Goal: Information Seeking & Learning: Learn about a topic

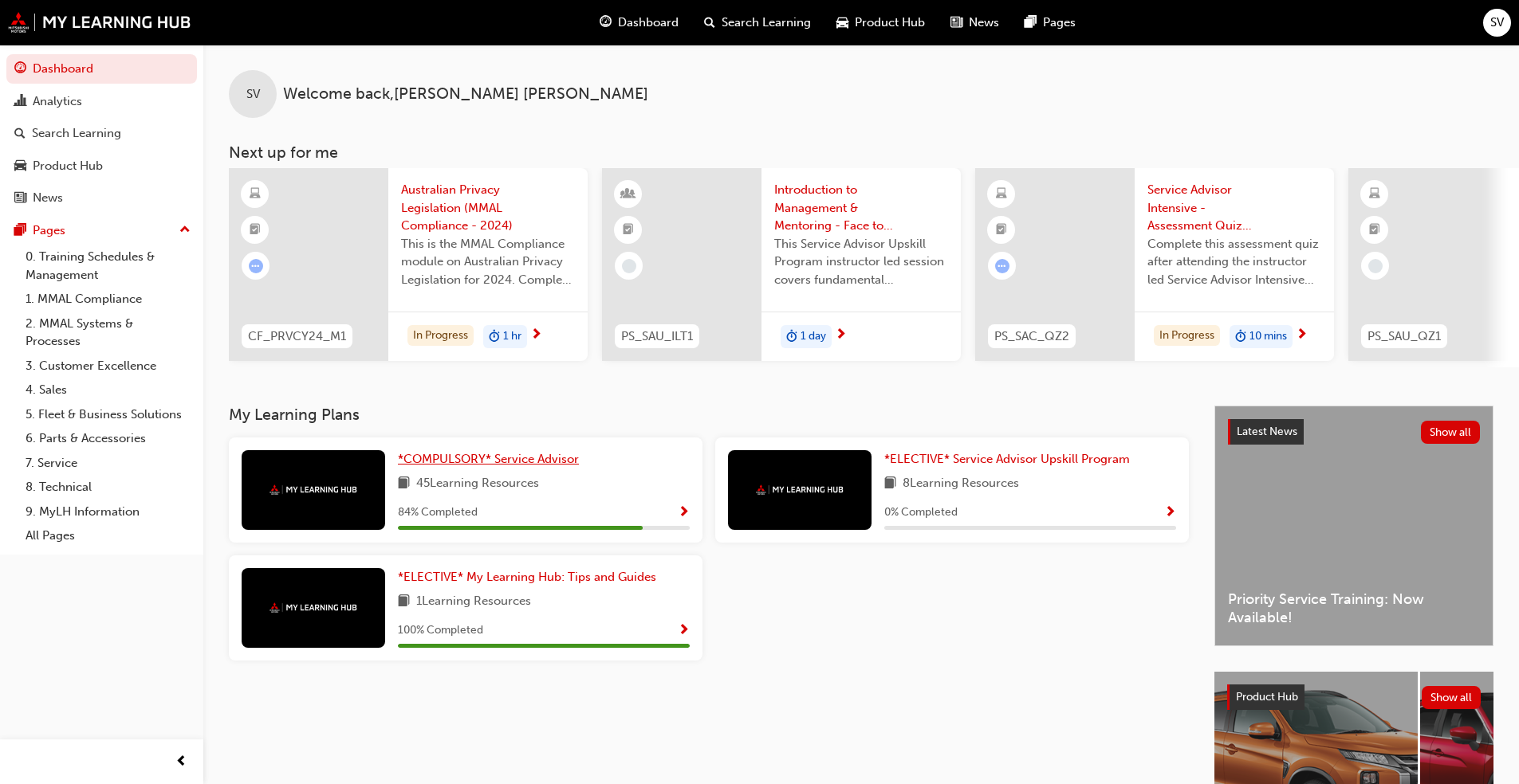
click at [502, 459] on span "*COMPULSORY* Service Advisor" at bounding box center [488, 459] width 181 height 14
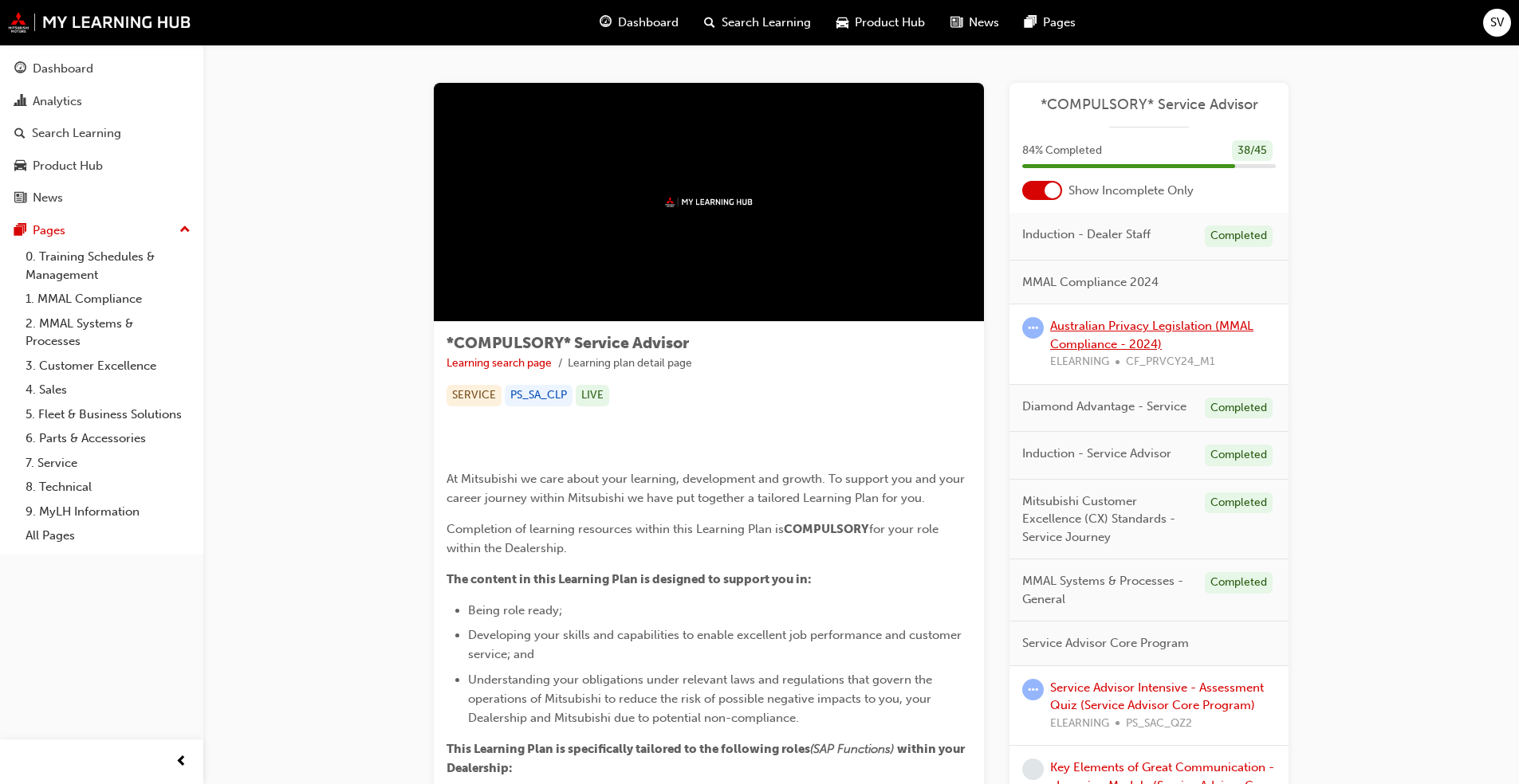
click at [784, 338] on link "Australian Privacy Legislation (MMAL Compliance - 2024)" at bounding box center [1152, 335] width 204 height 32
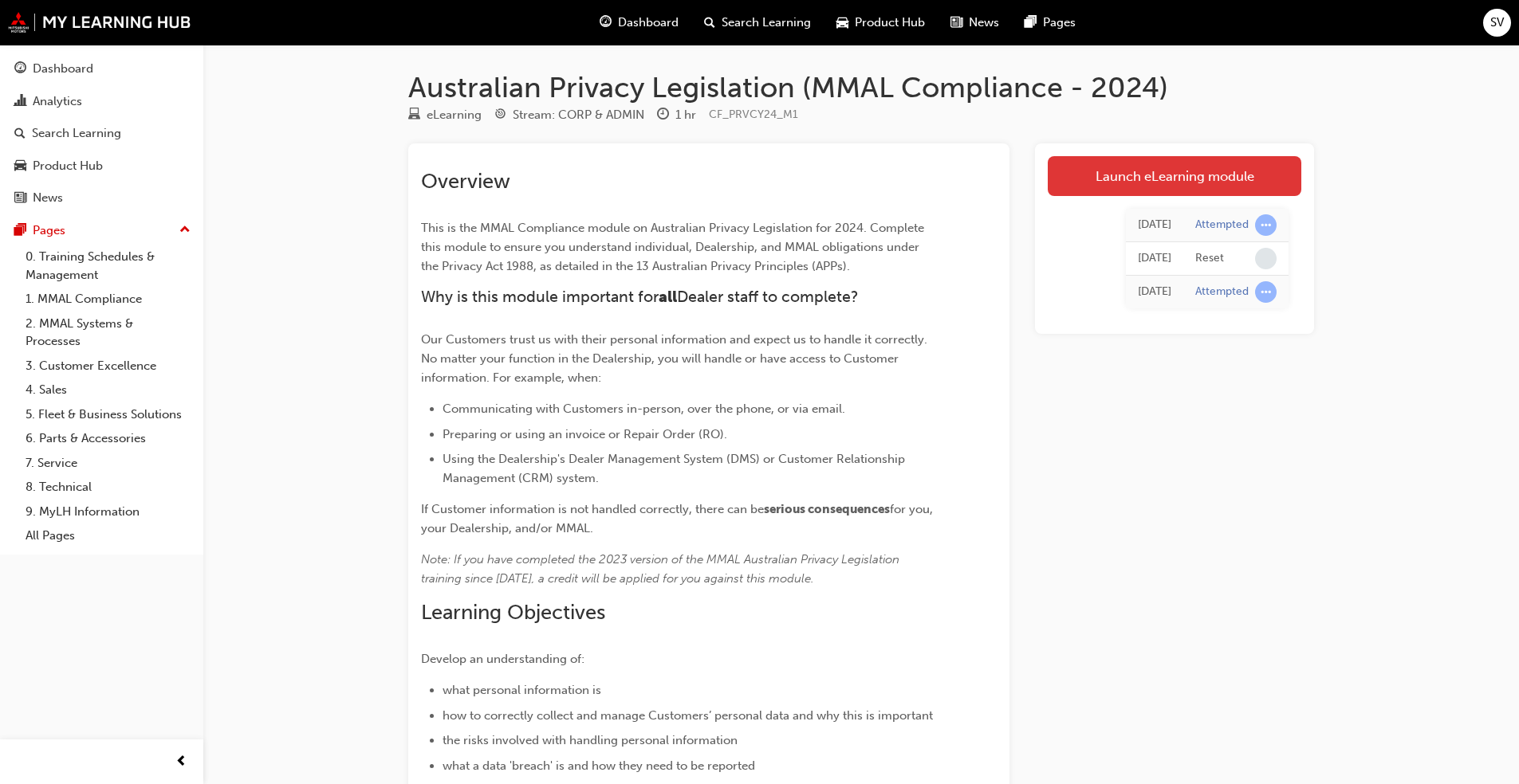
click at [784, 191] on link "Launch eLearning module" at bounding box center [1174, 176] width 253 height 40
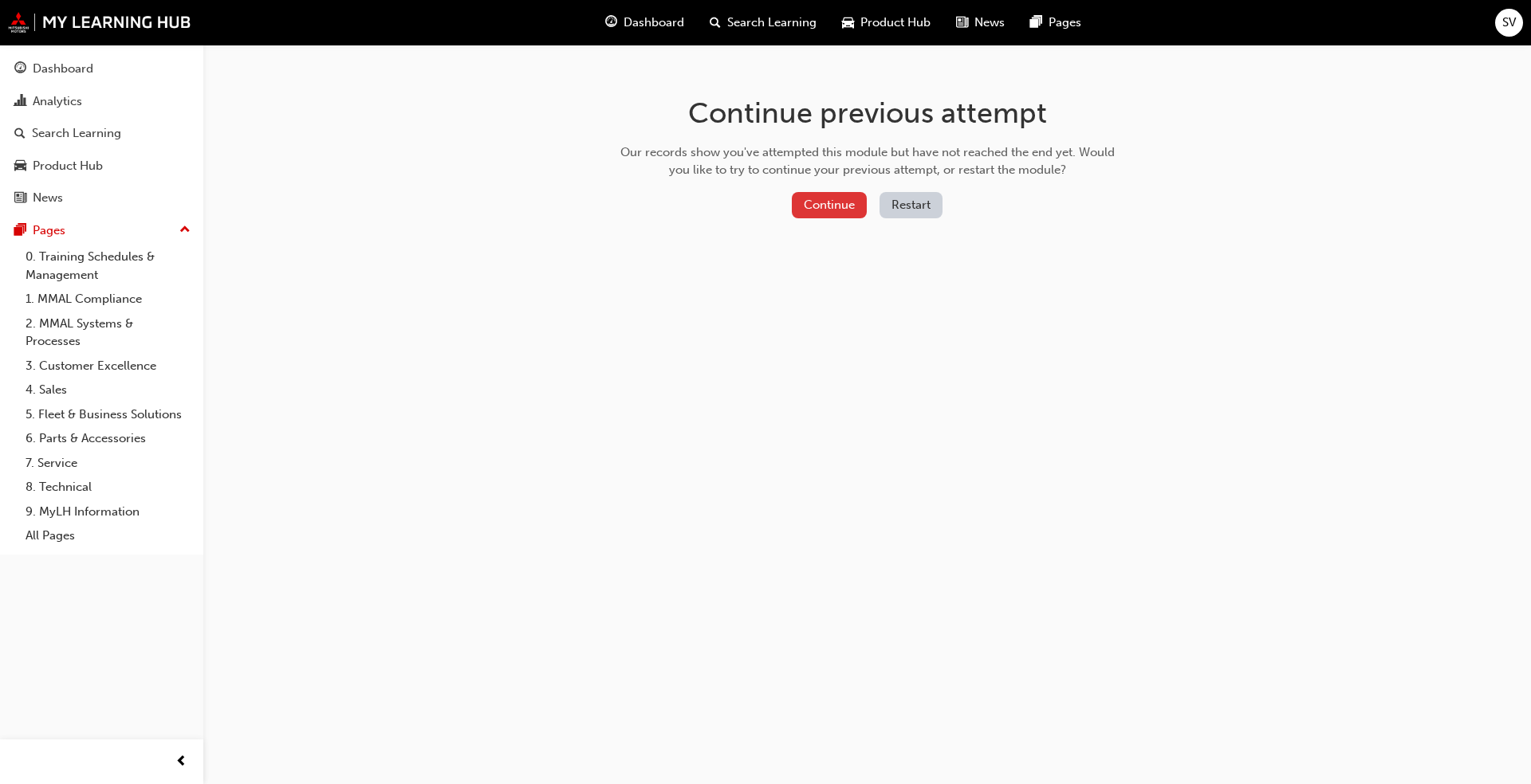
click at [784, 208] on button "Continue" at bounding box center [829, 205] width 75 height 26
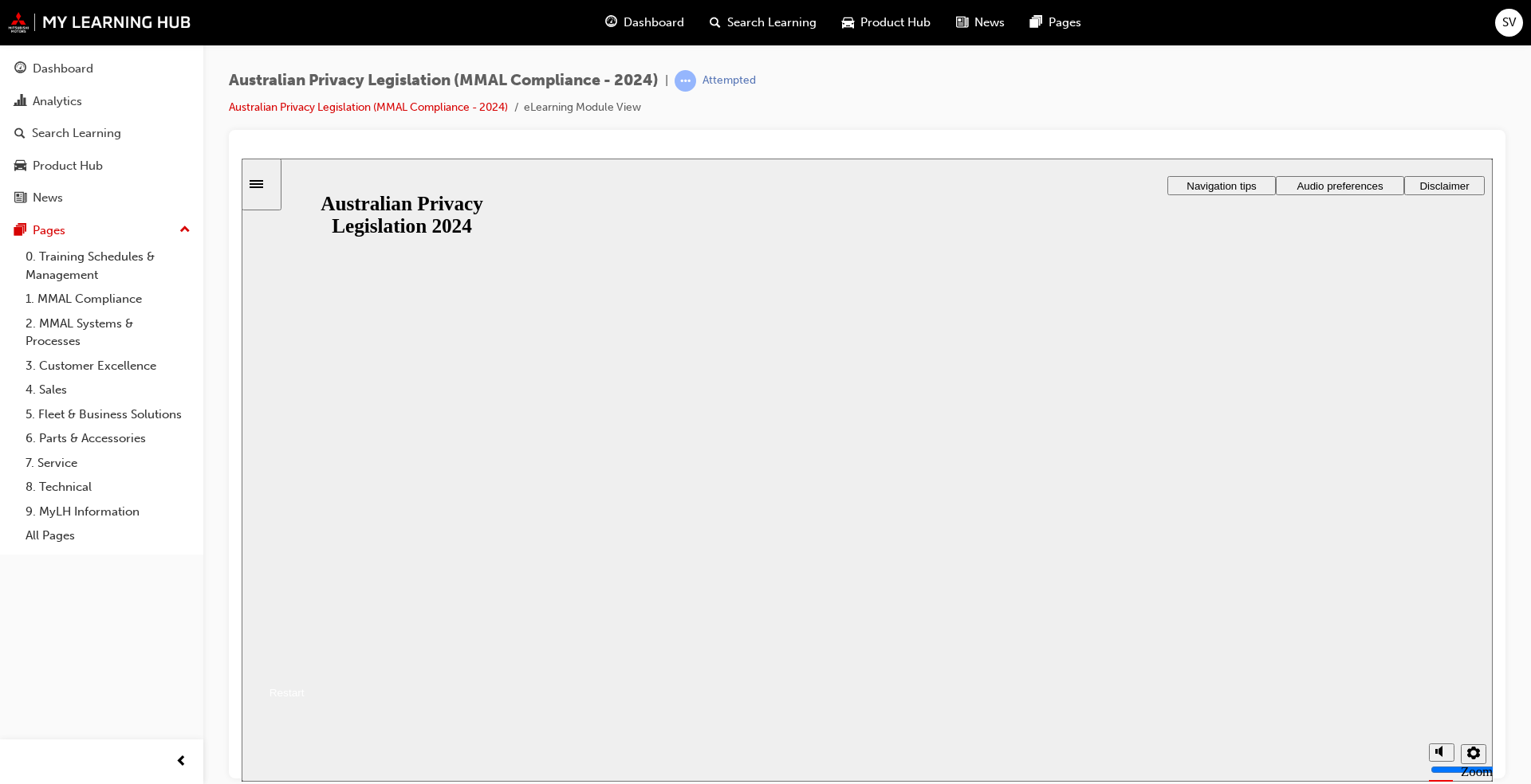
click at [305, 597] on button "Resume" at bounding box center [273, 673] width 63 height 21
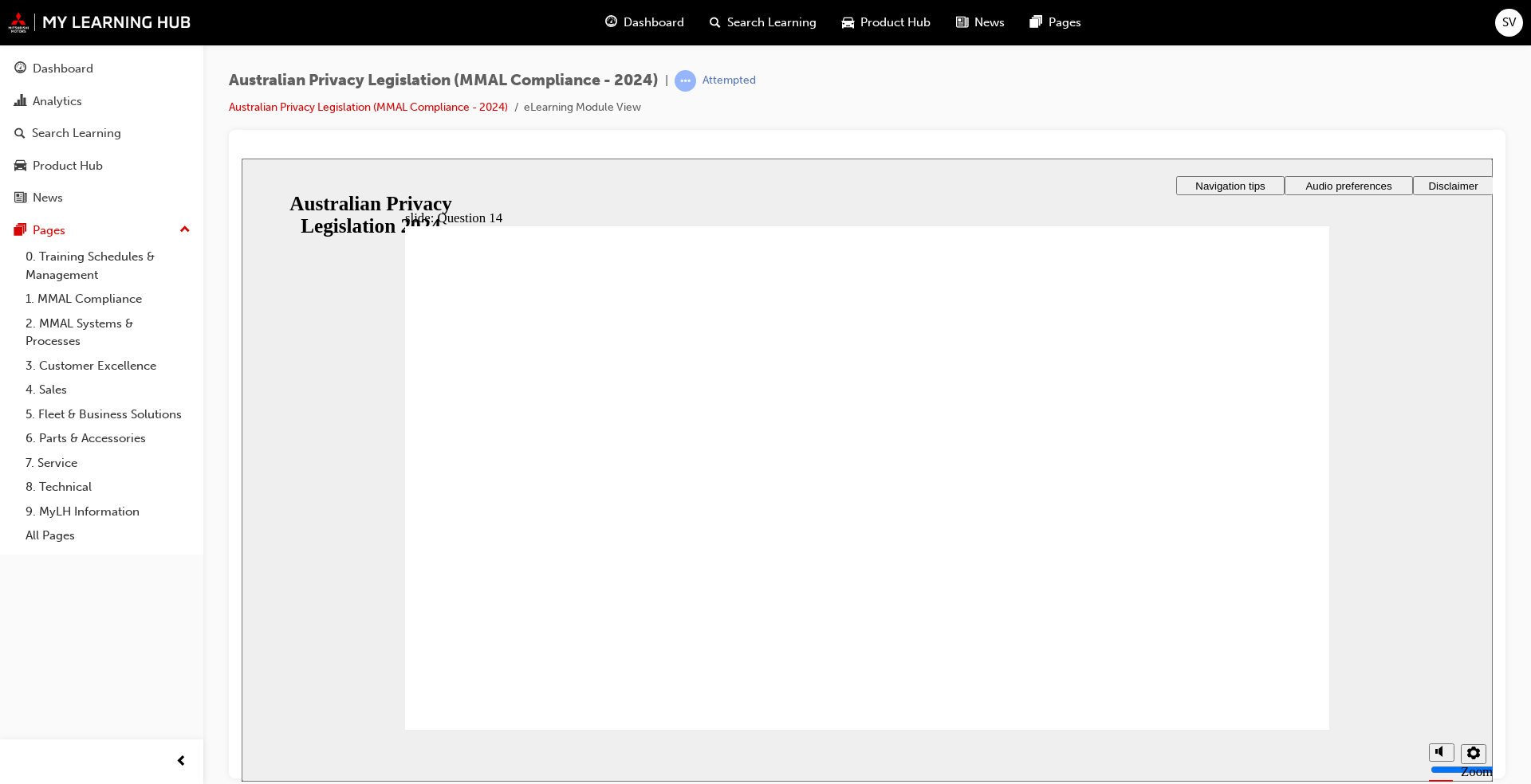
radio input "true"
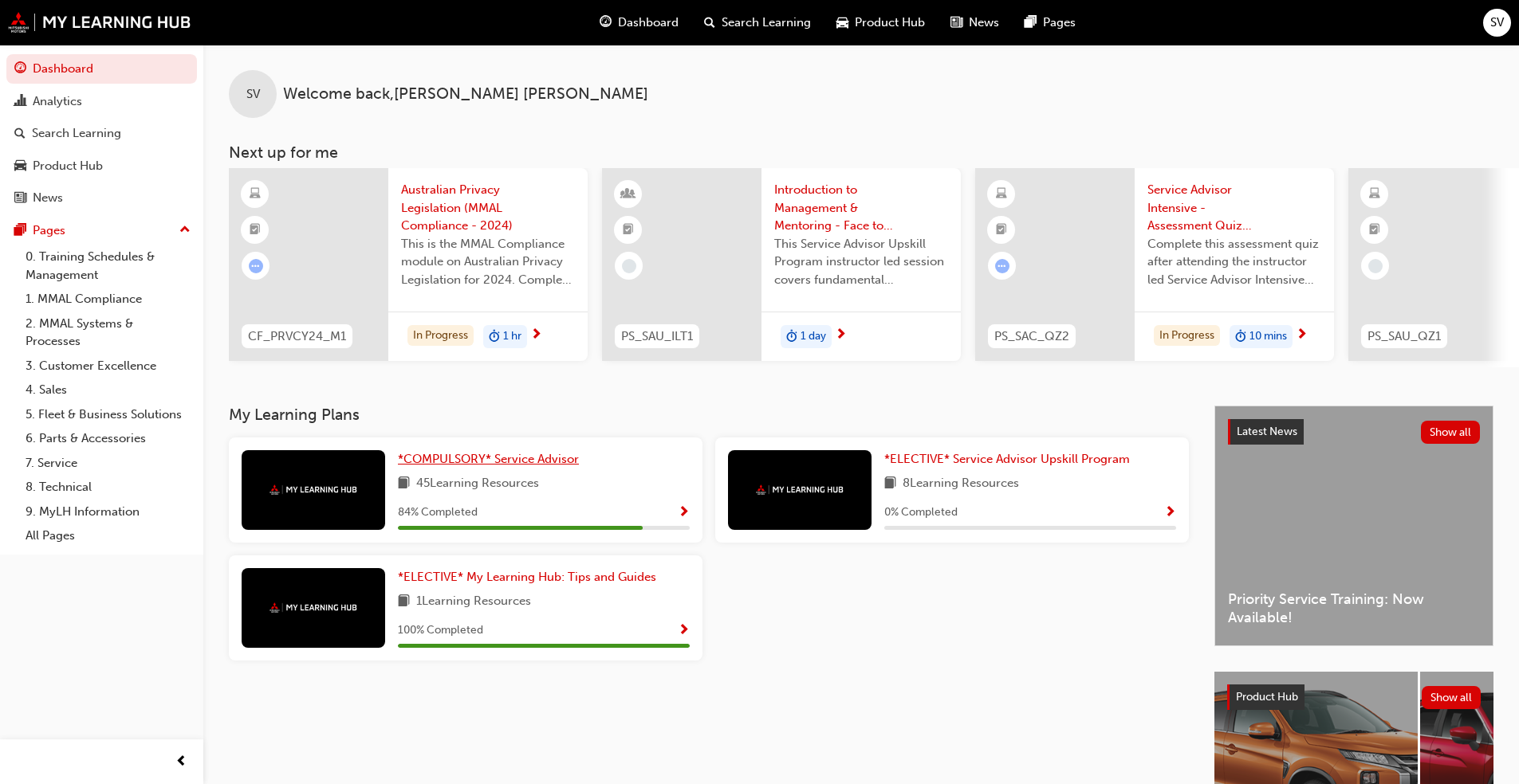
click at [445, 462] on span "*COMPULSORY* Service Advisor" at bounding box center [488, 459] width 181 height 14
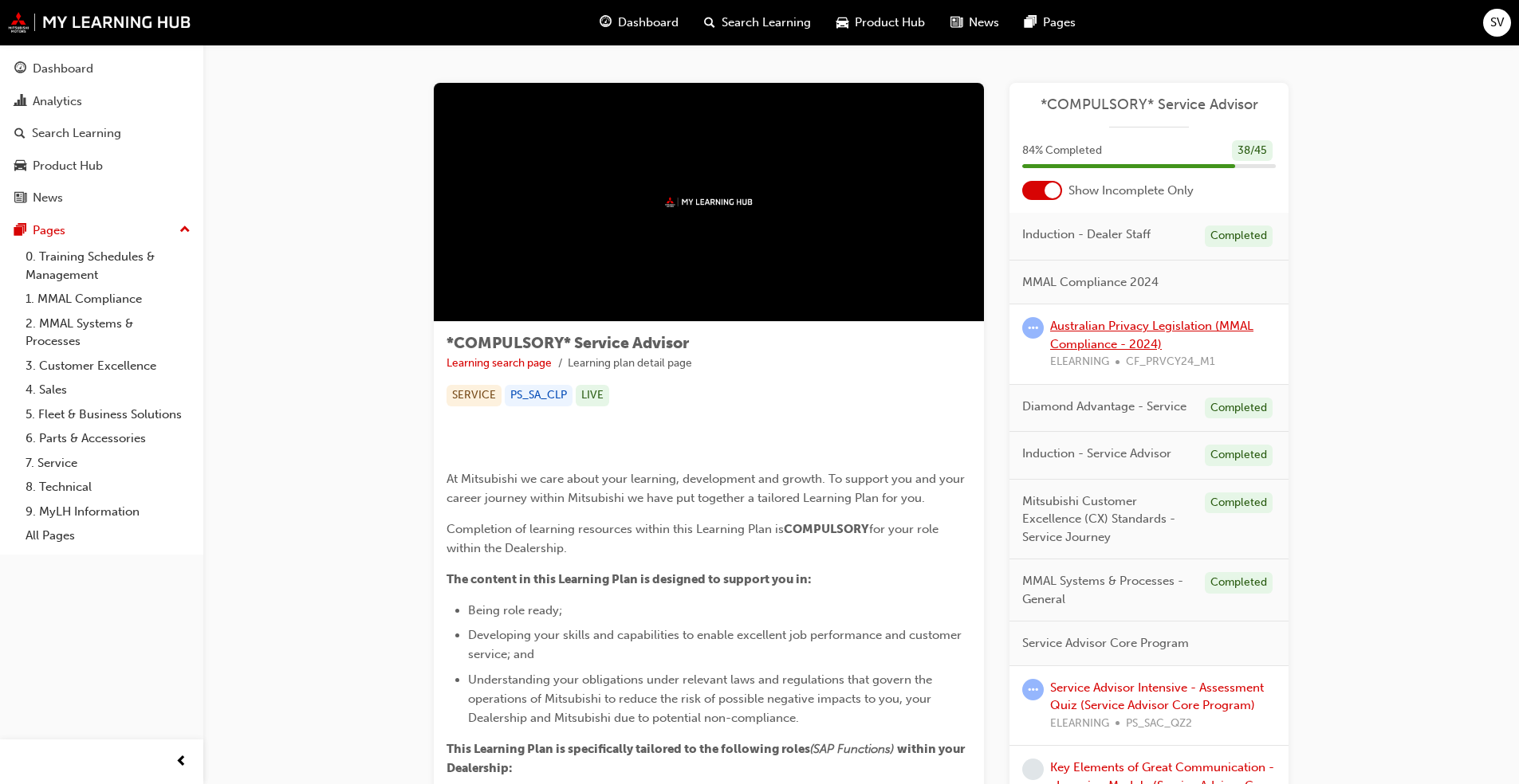
click at [797, 324] on link "Australian Privacy Legislation (MMAL Compliance - 2024)" at bounding box center [1152, 335] width 204 height 32
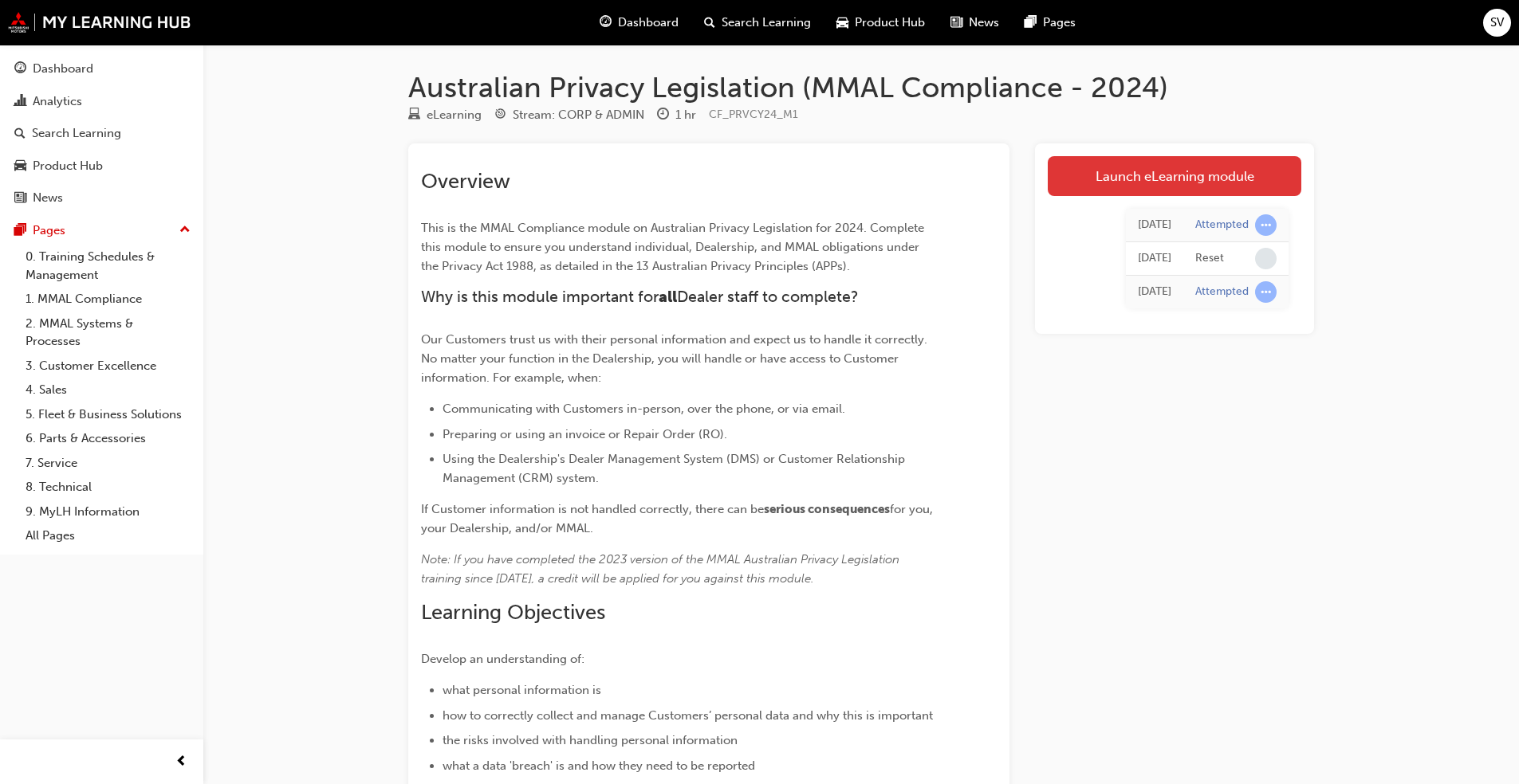
click at [797, 171] on link "Launch eLearning module" at bounding box center [1174, 176] width 253 height 40
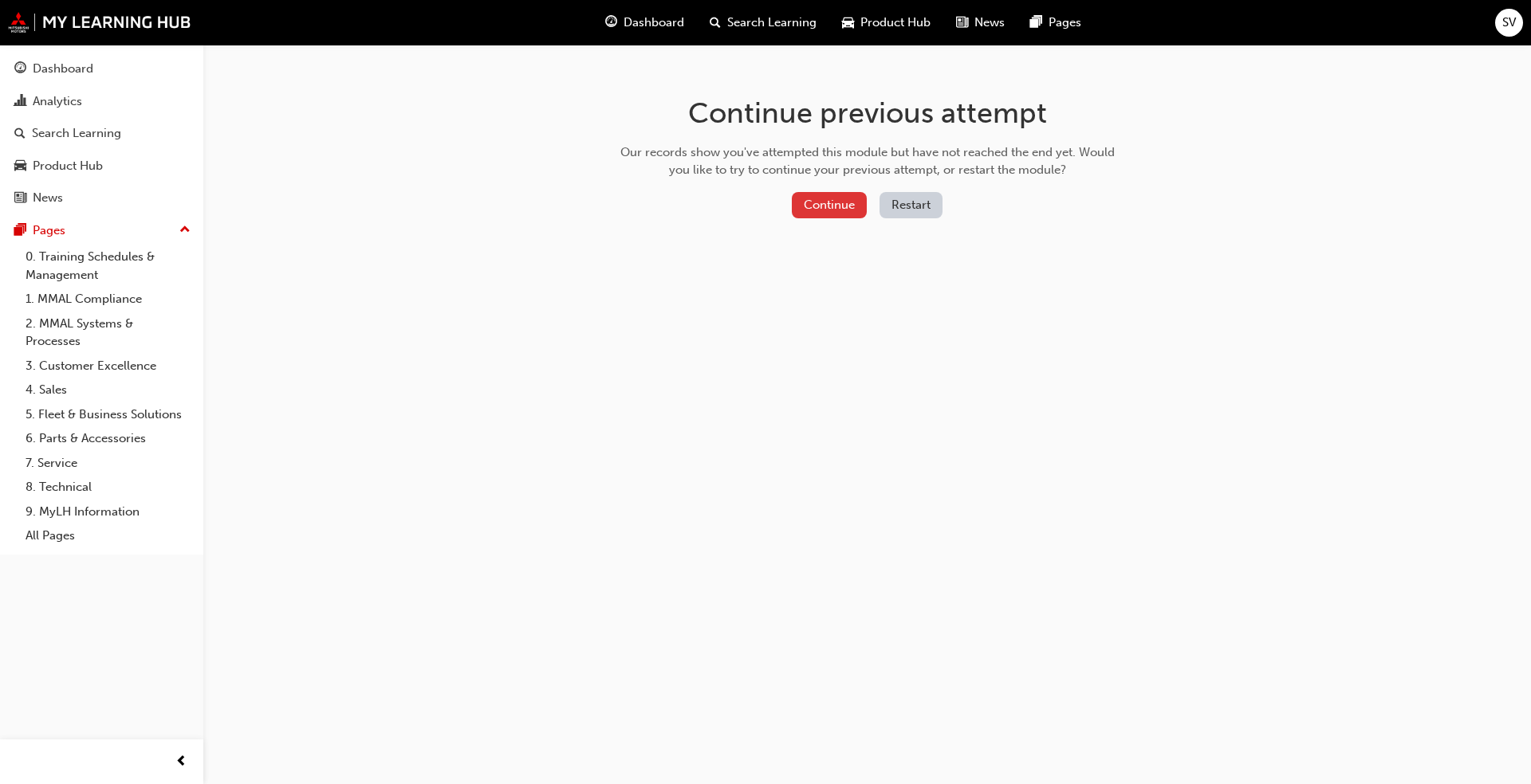
click at [797, 204] on button "Continue" at bounding box center [829, 205] width 75 height 26
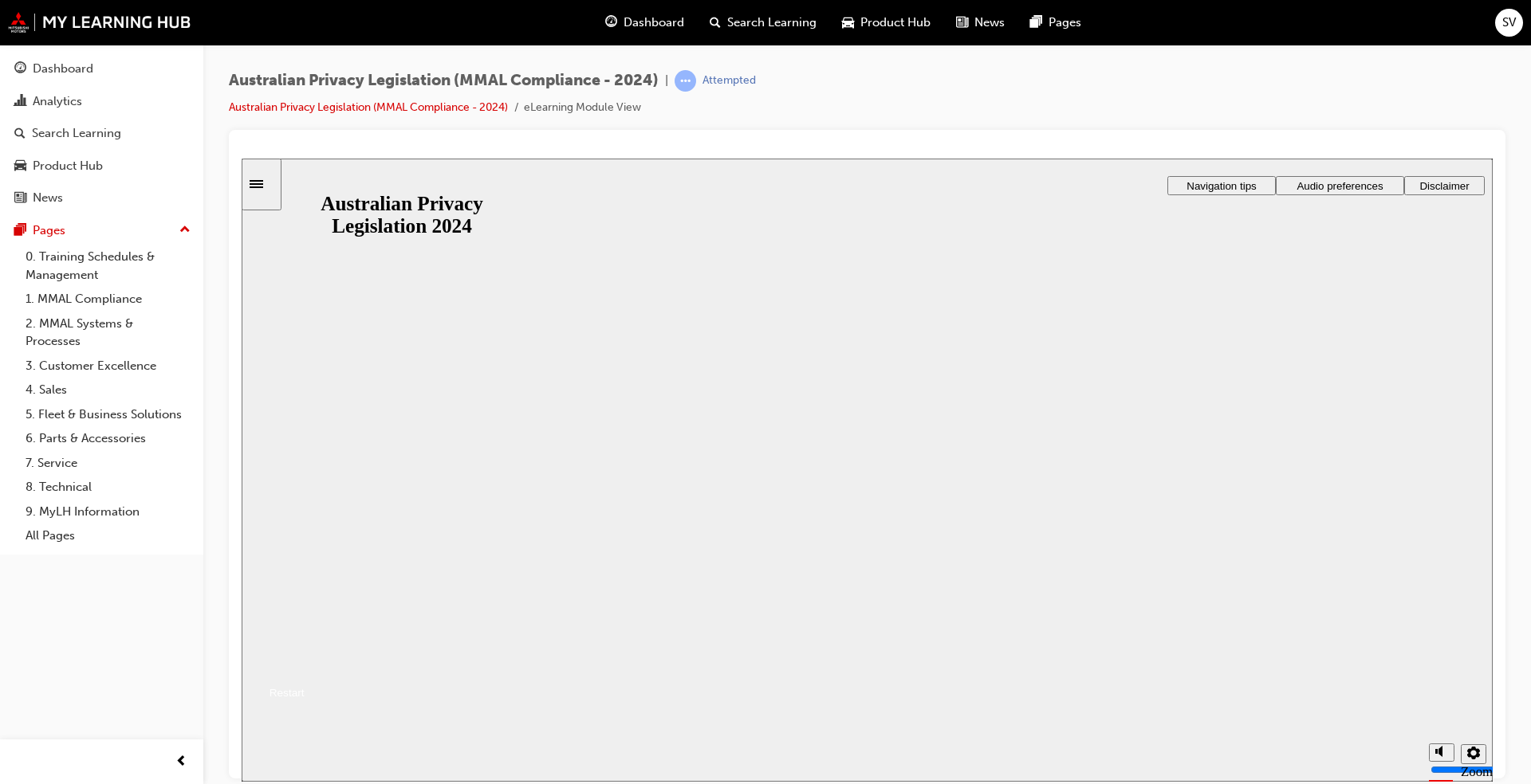
click at [305, 597] on button "Resume" at bounding box center [273, 673] width 63 height 21
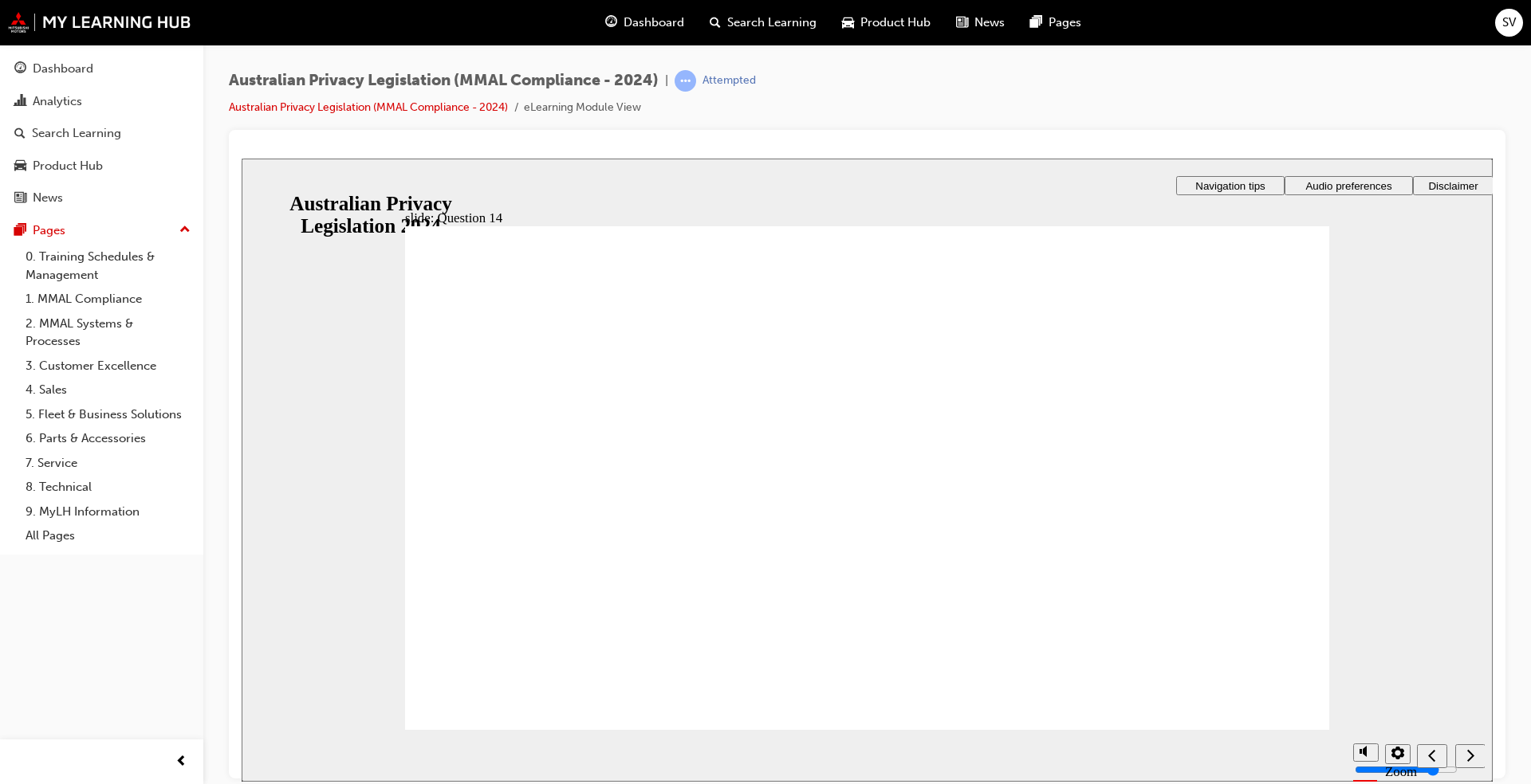
radio input "true"
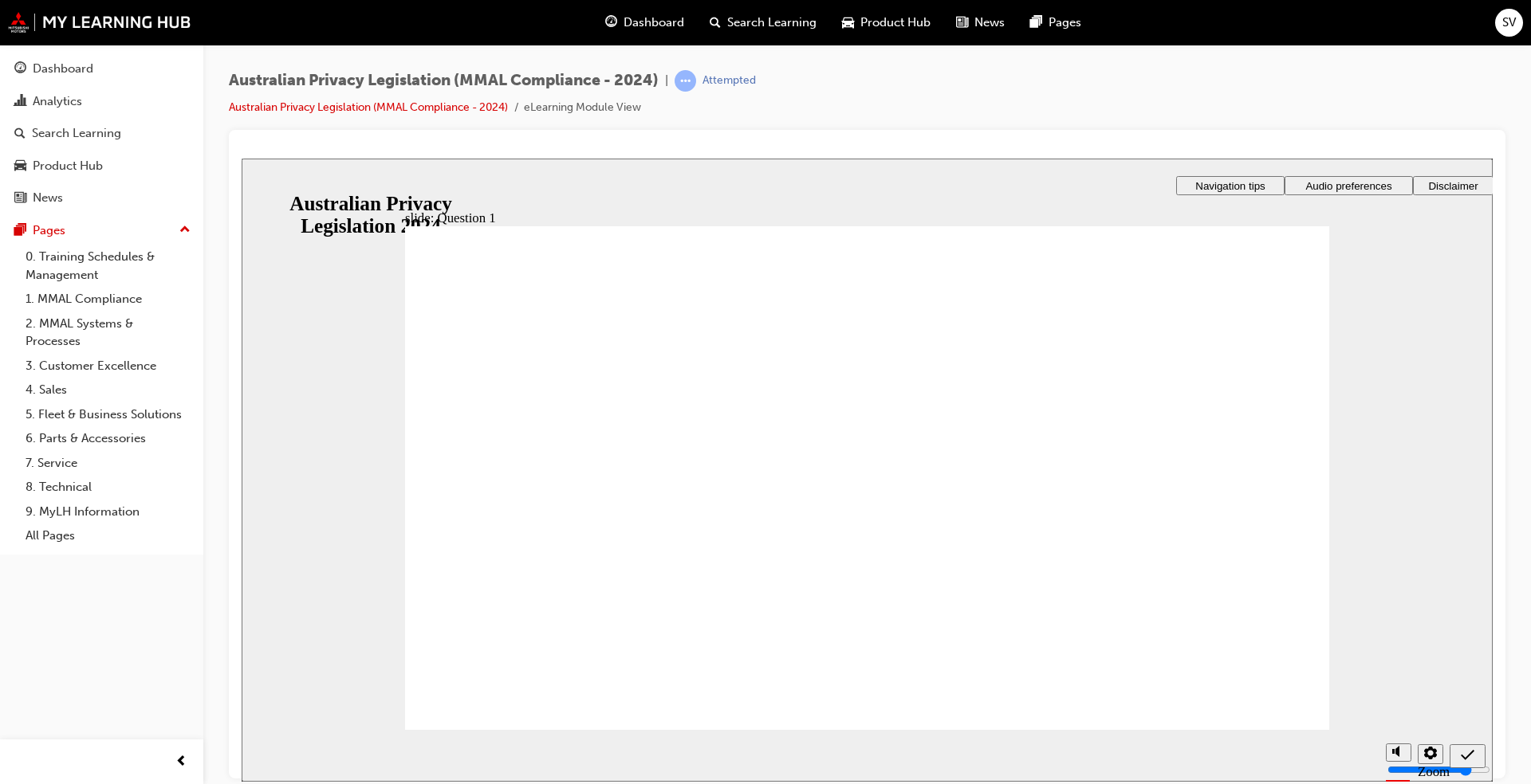
radio input "true"
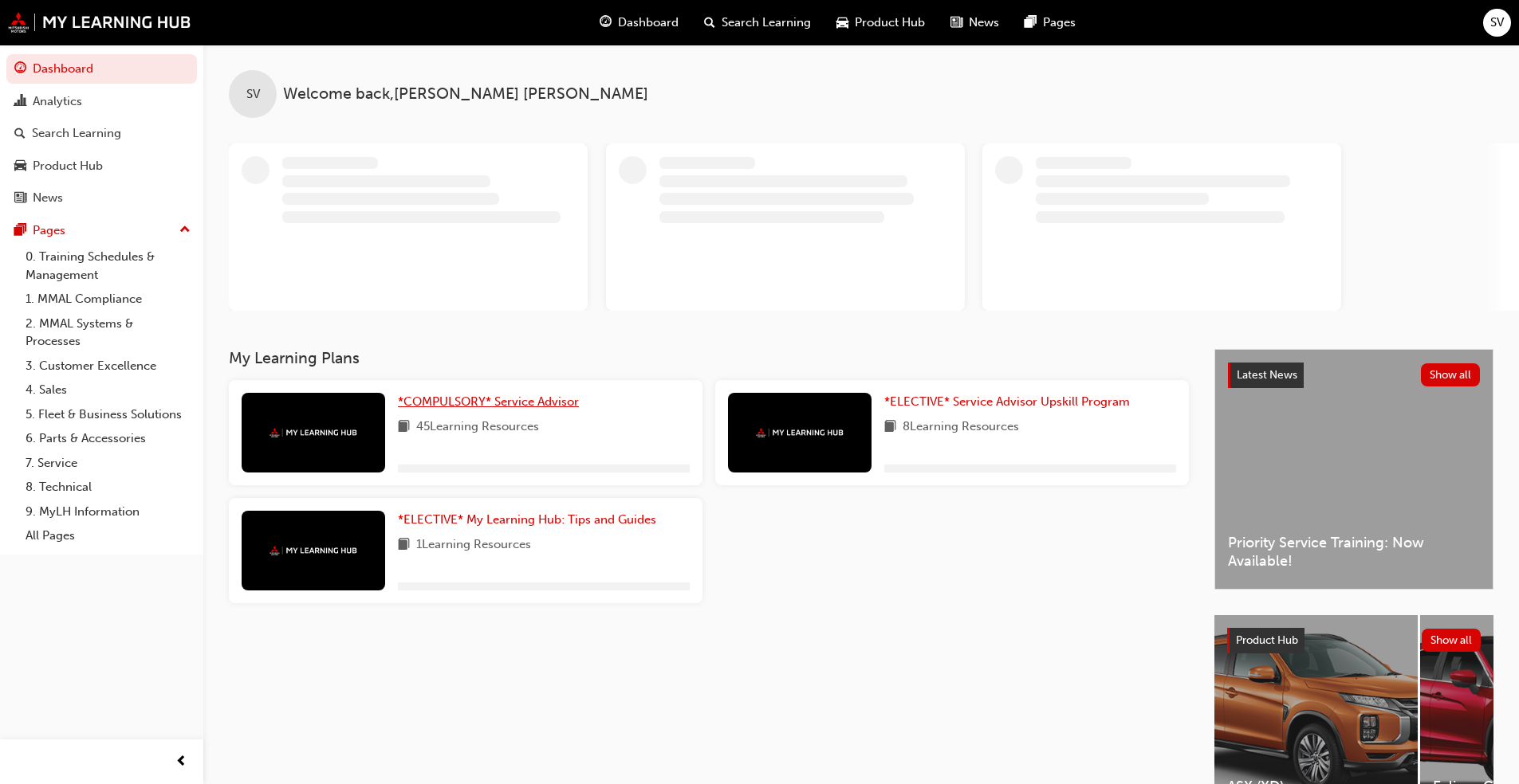
click at [485, 397] on span "*COMPULSORY* Service Advisor" at bounding box center [488, 402] width 181 height 14
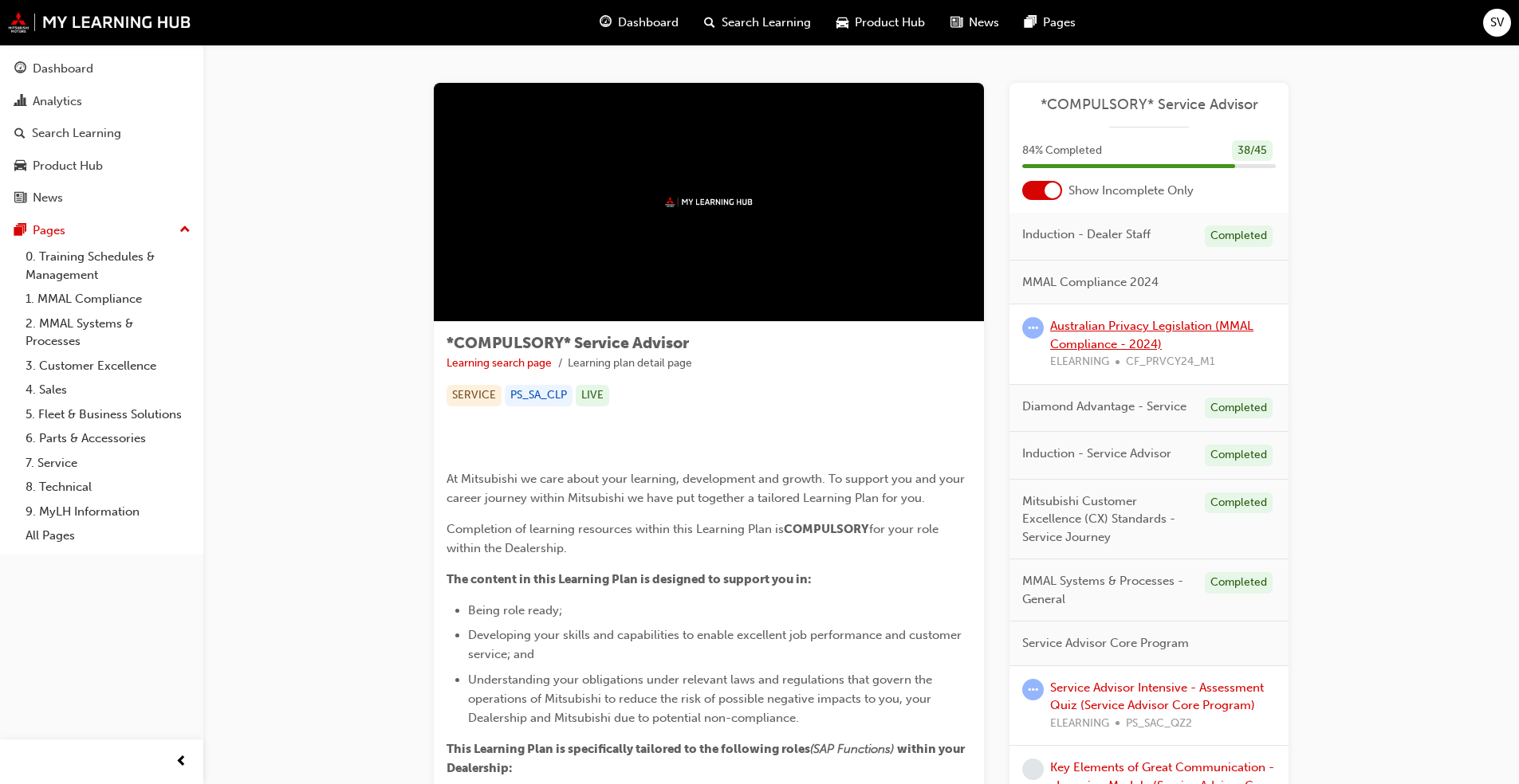
click at [797, 343] on link "Australian Privacy Legislation (MMAL Compliance - 2024)" at bounding box center [1152, 335] width 204 height 32
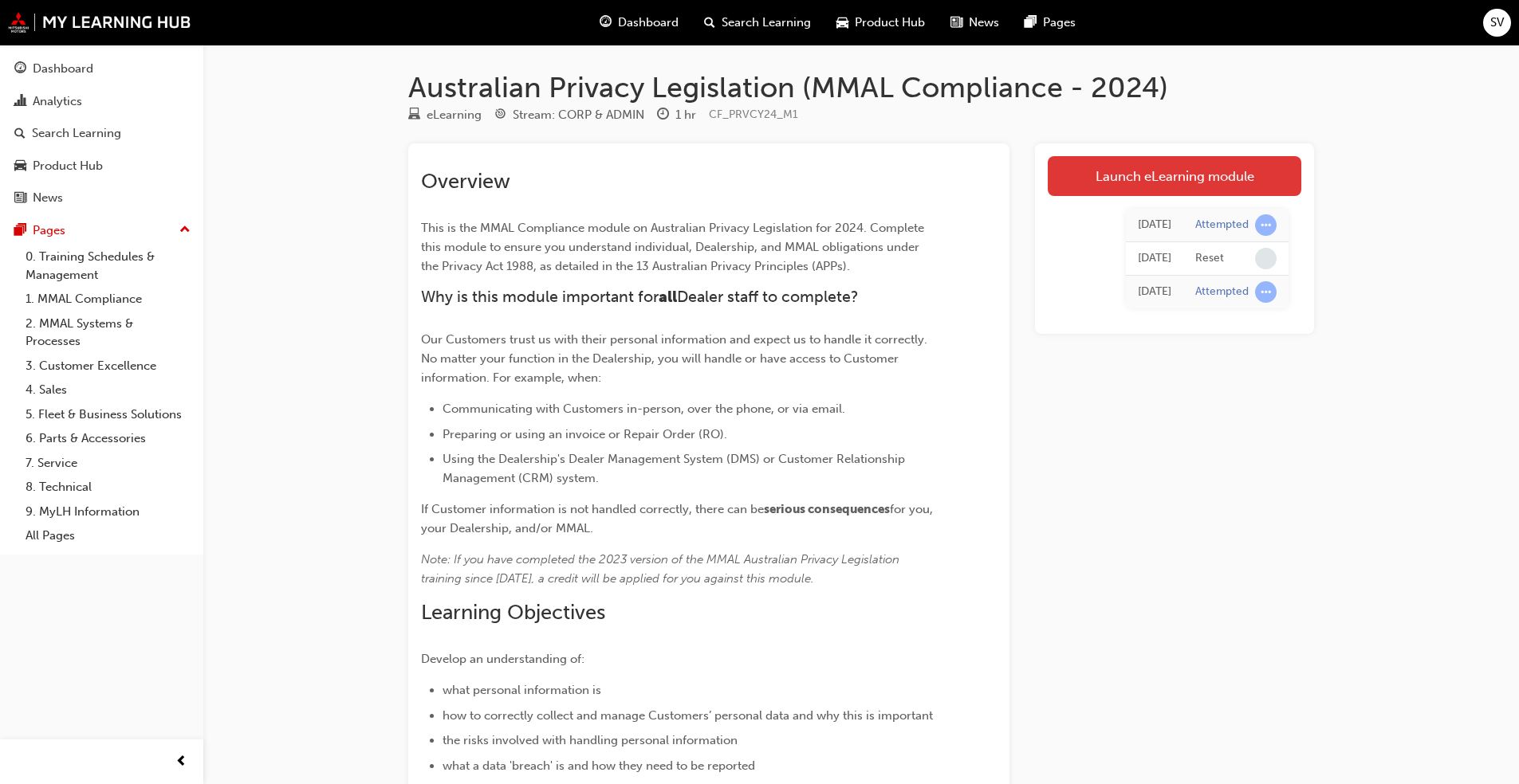
click at [797, 173] on link "Launch eLearning module" at bounding box center [1174, 176] width 253 height 40
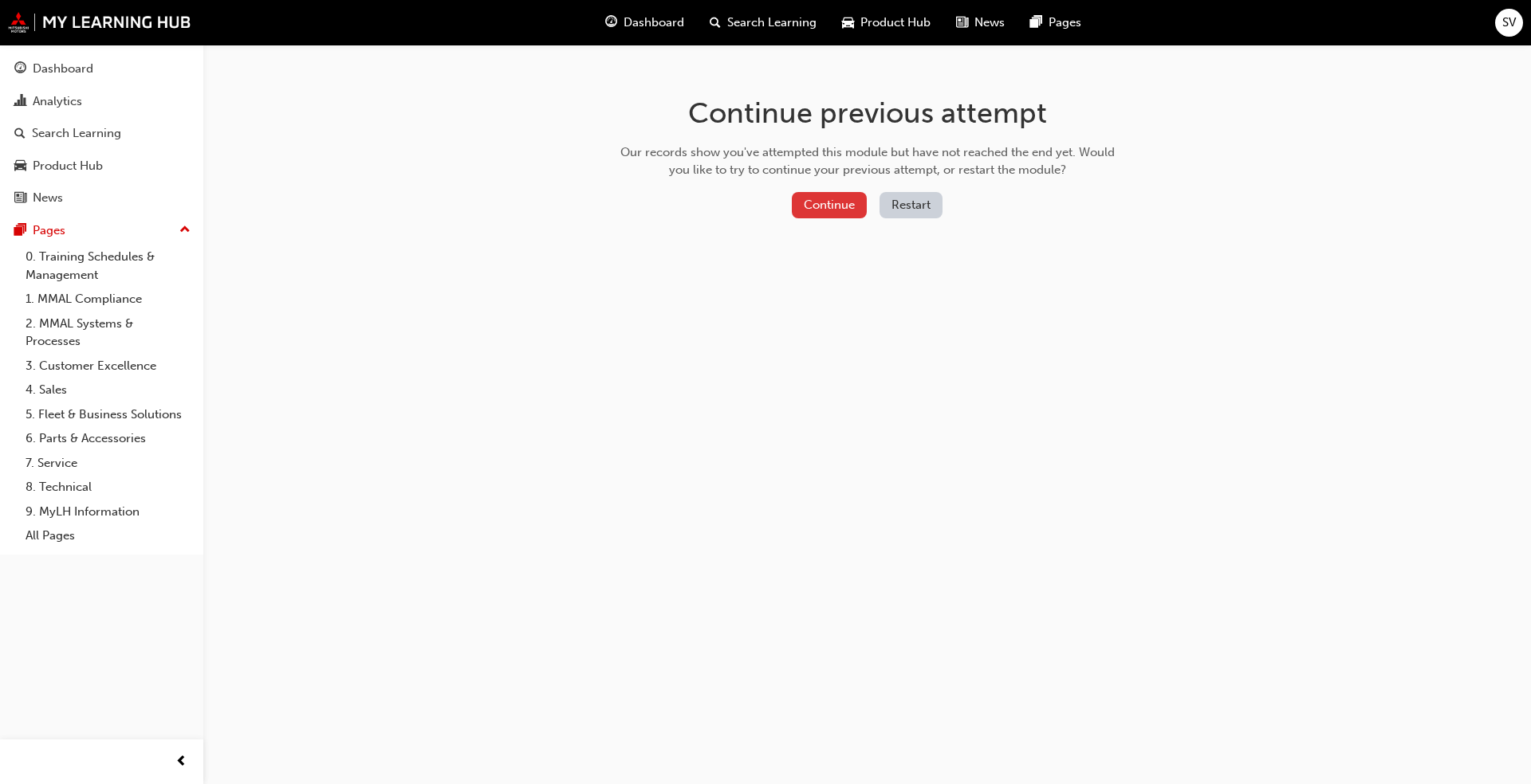
click at [797, 201] on button "Continue" at bounding box center [829, 205] width 75 height 26
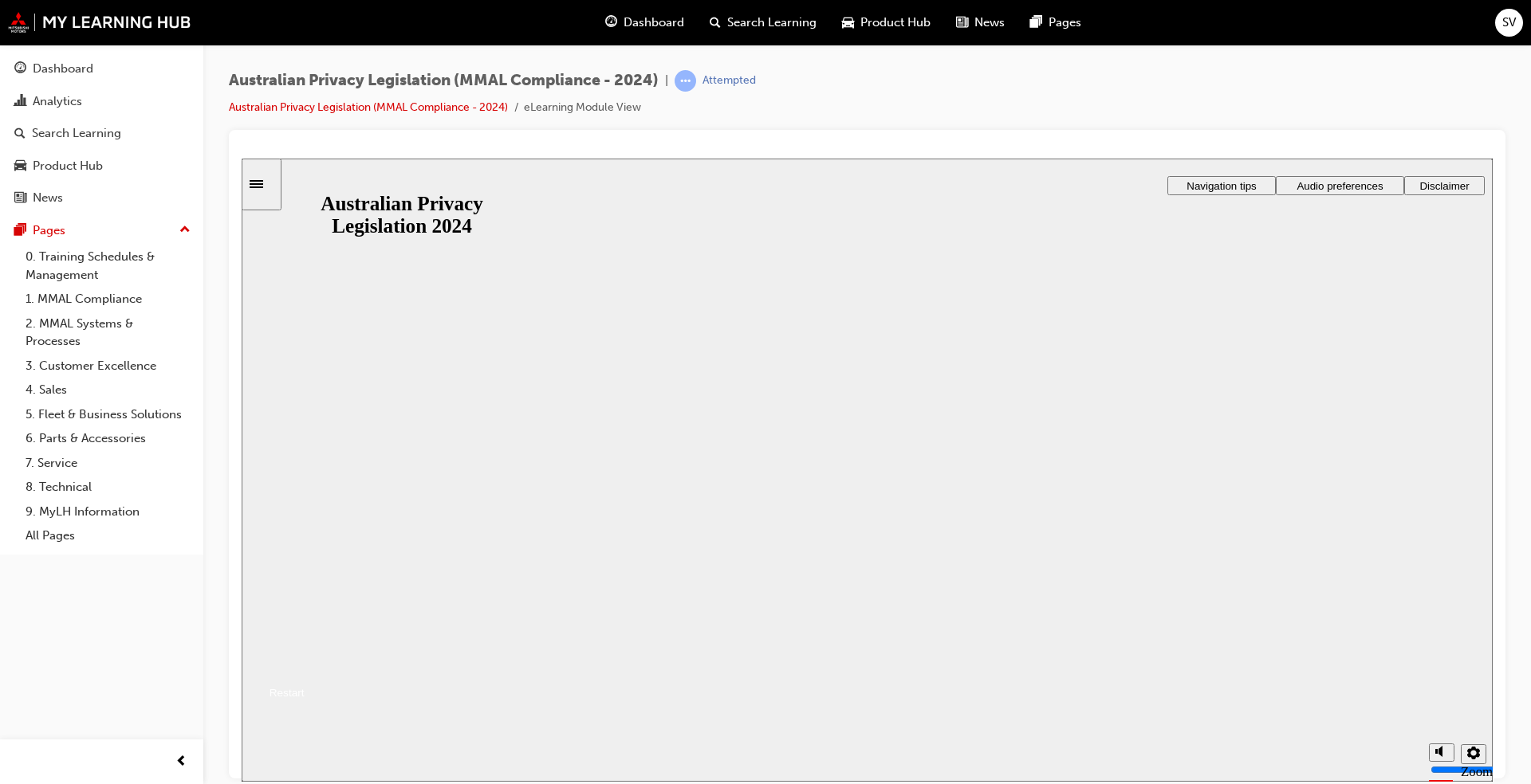
click at [305, 597] on button "Resume" at bounding box center [273, 673] width 63 height 21
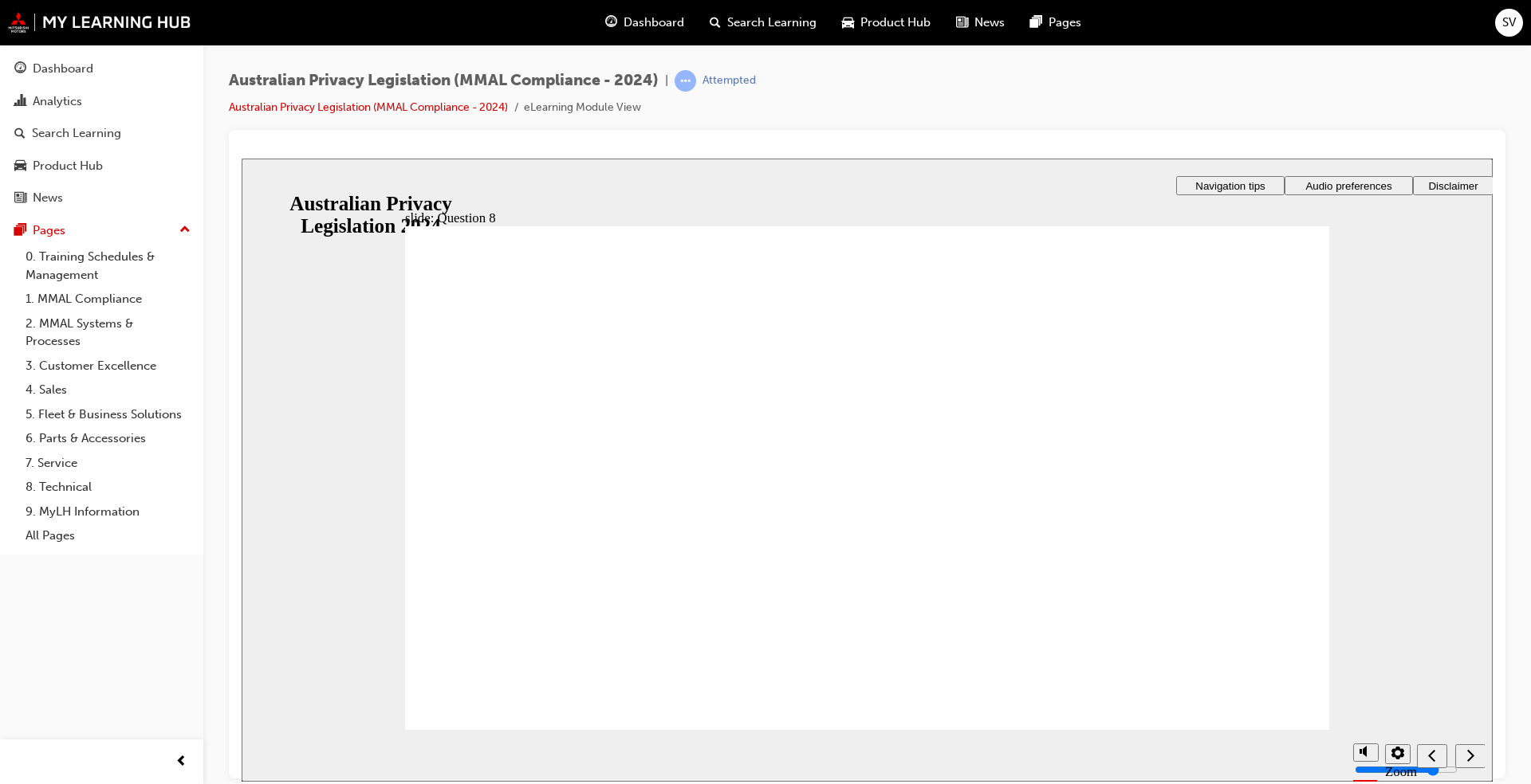
radio input "true"
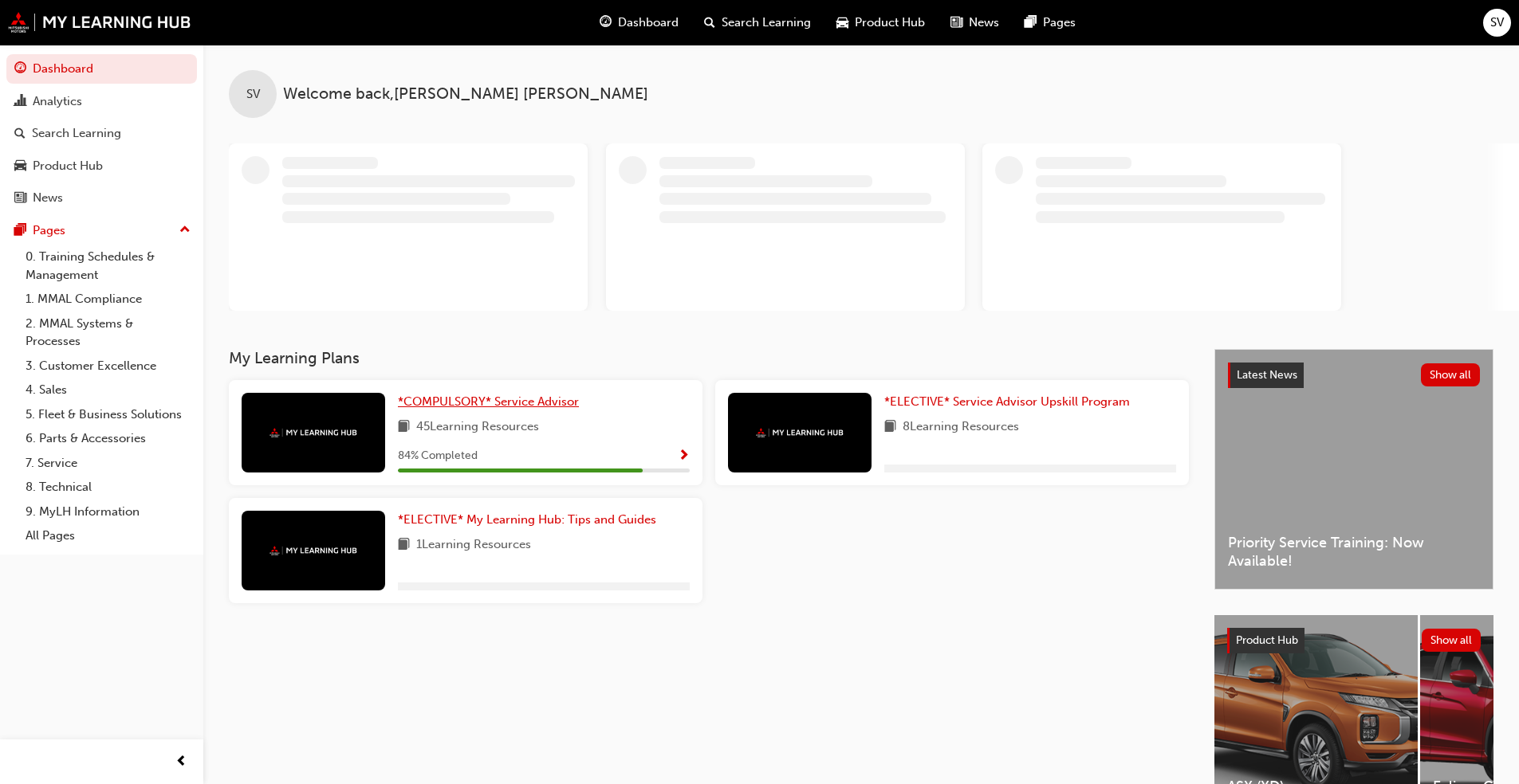
click at [504, 400] on span "*COMPULSORY* Service Advisor" at bounding box center [488, 402] width 181 height 14
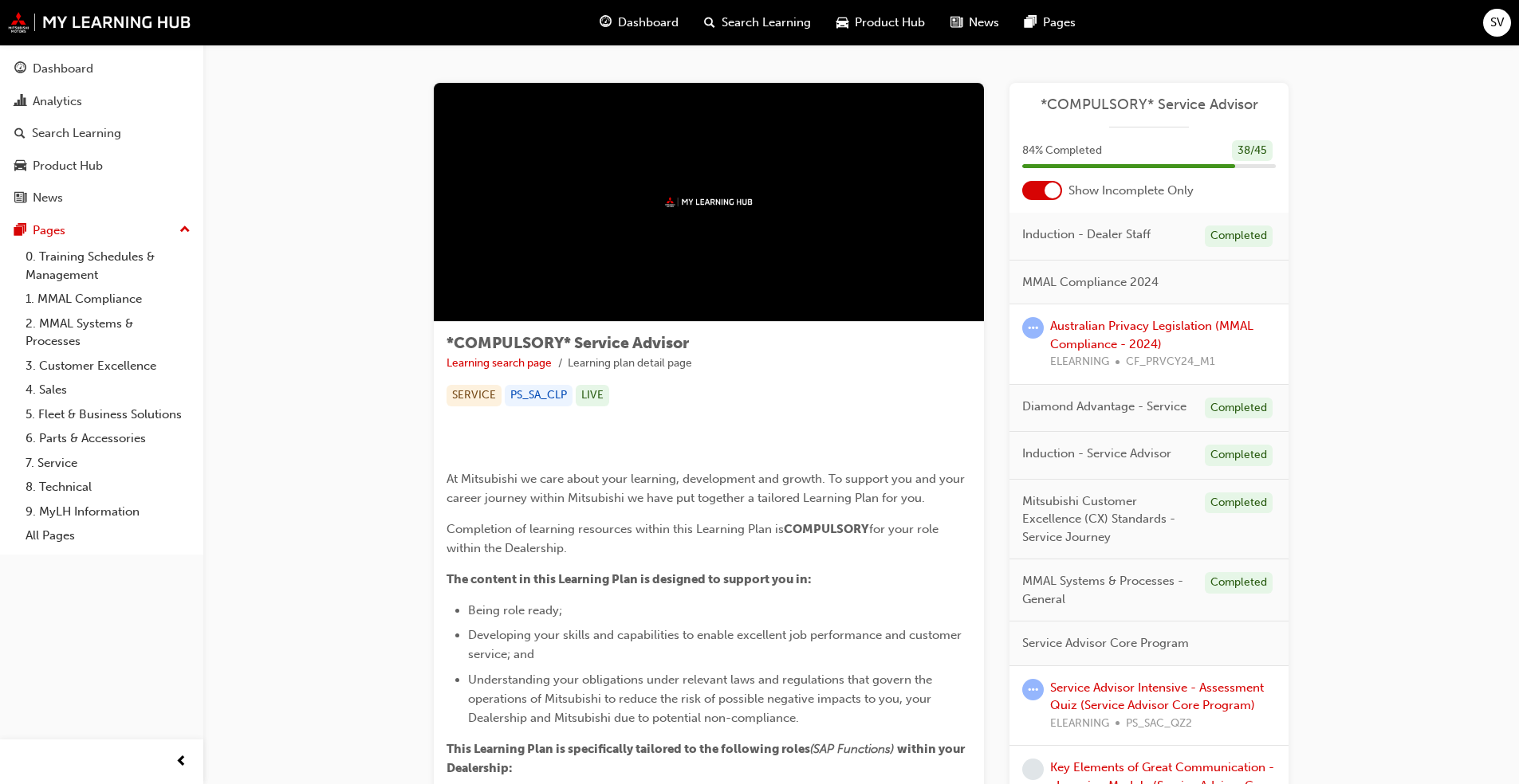
click at [797, 313] on div "Australian Privacy Legislation (MMAL Compliance - 2024) ELEARNING CF_PRVCY24_M1" at bounding box center [1149, 344] width 279 height 80
click at [797, 331] on link "Australian Privacy Legislation (MMAL Compliance - 2024)" at bounding box center [1152, 335] width 204 height 32
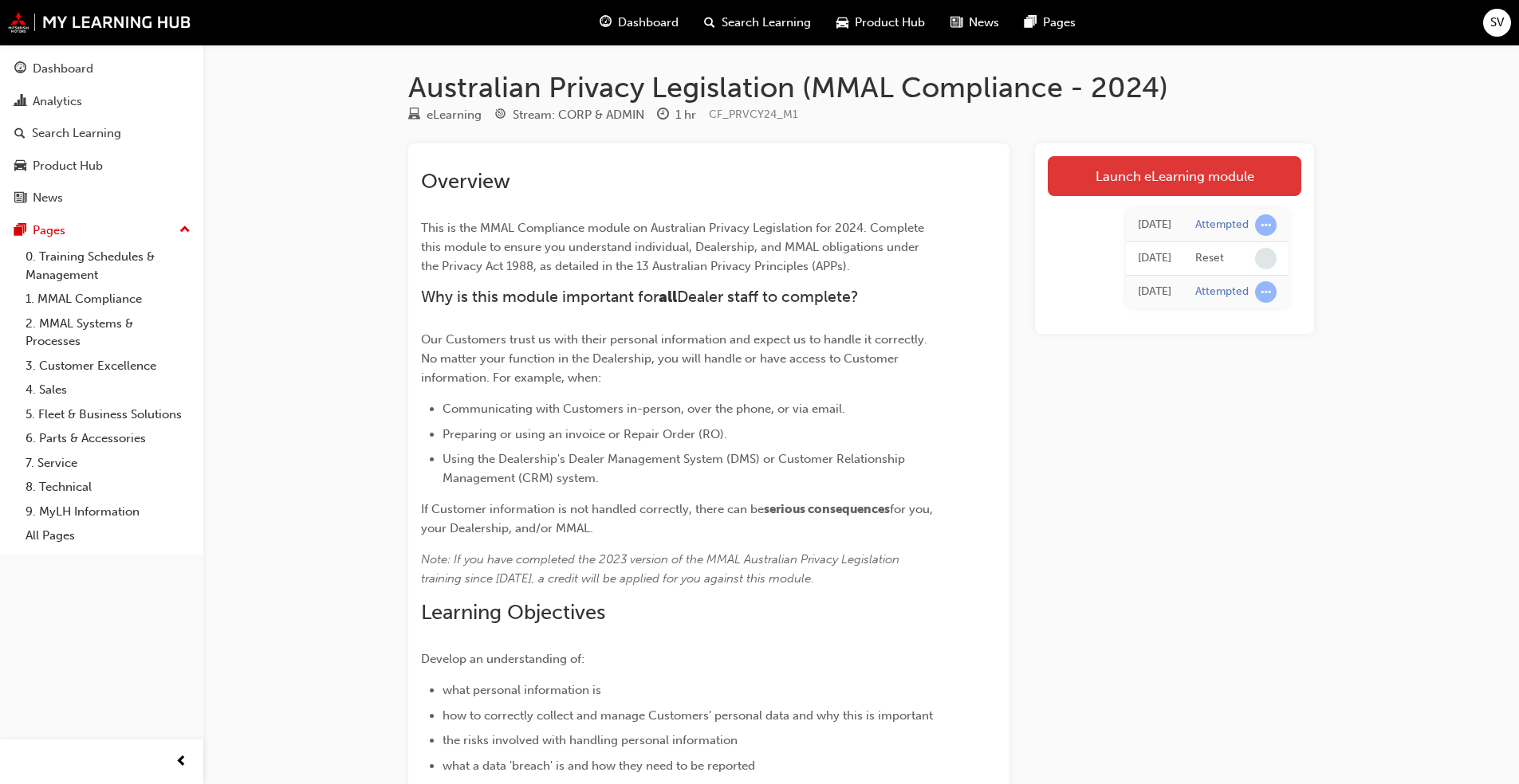
click at [797, 183] on link "Launch eLearning module" at bounding box center [1174, 176] width 253 height 40
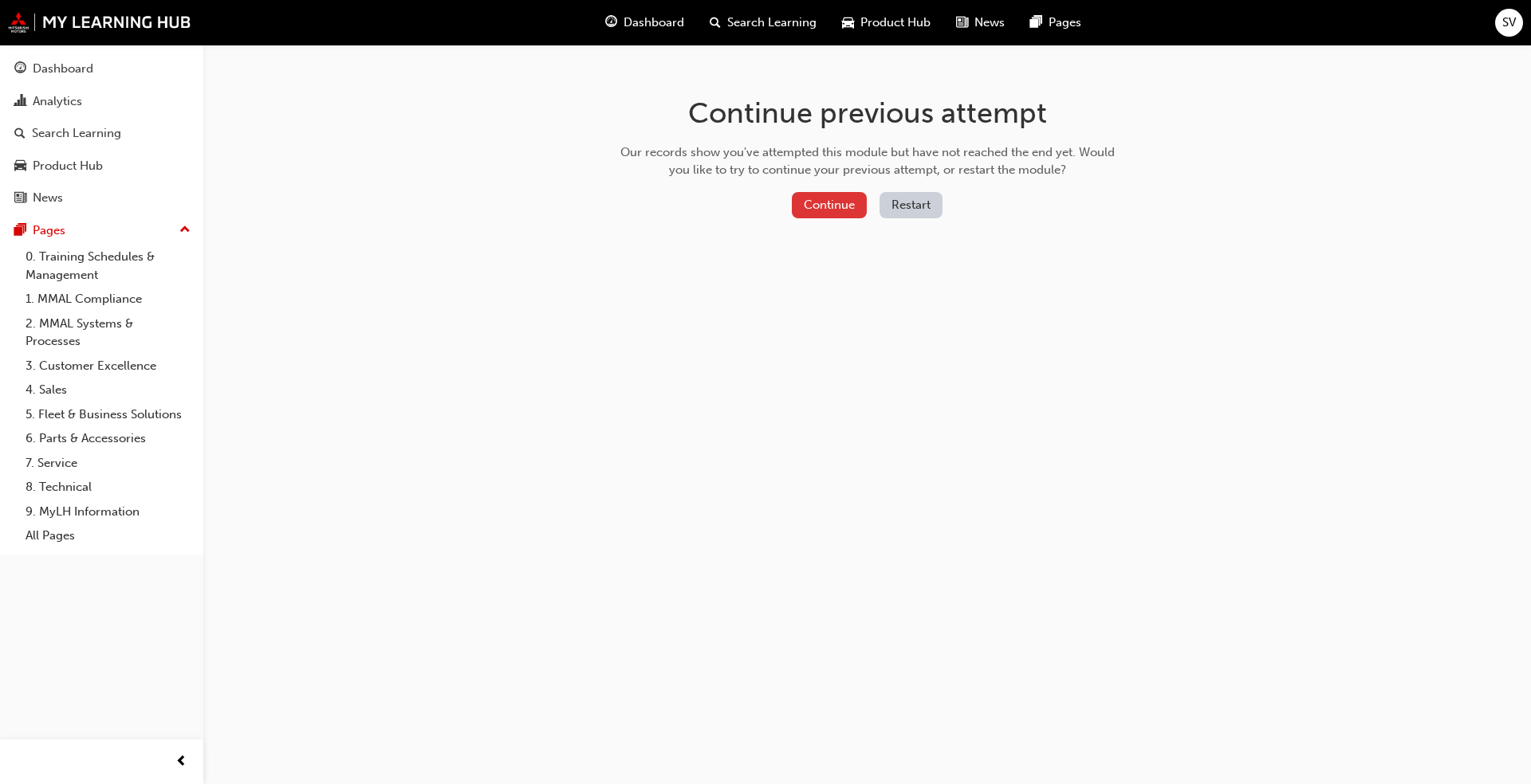
click at [797, 210] on button "Continue" at bounding box center [829, 205] width 75 height 26
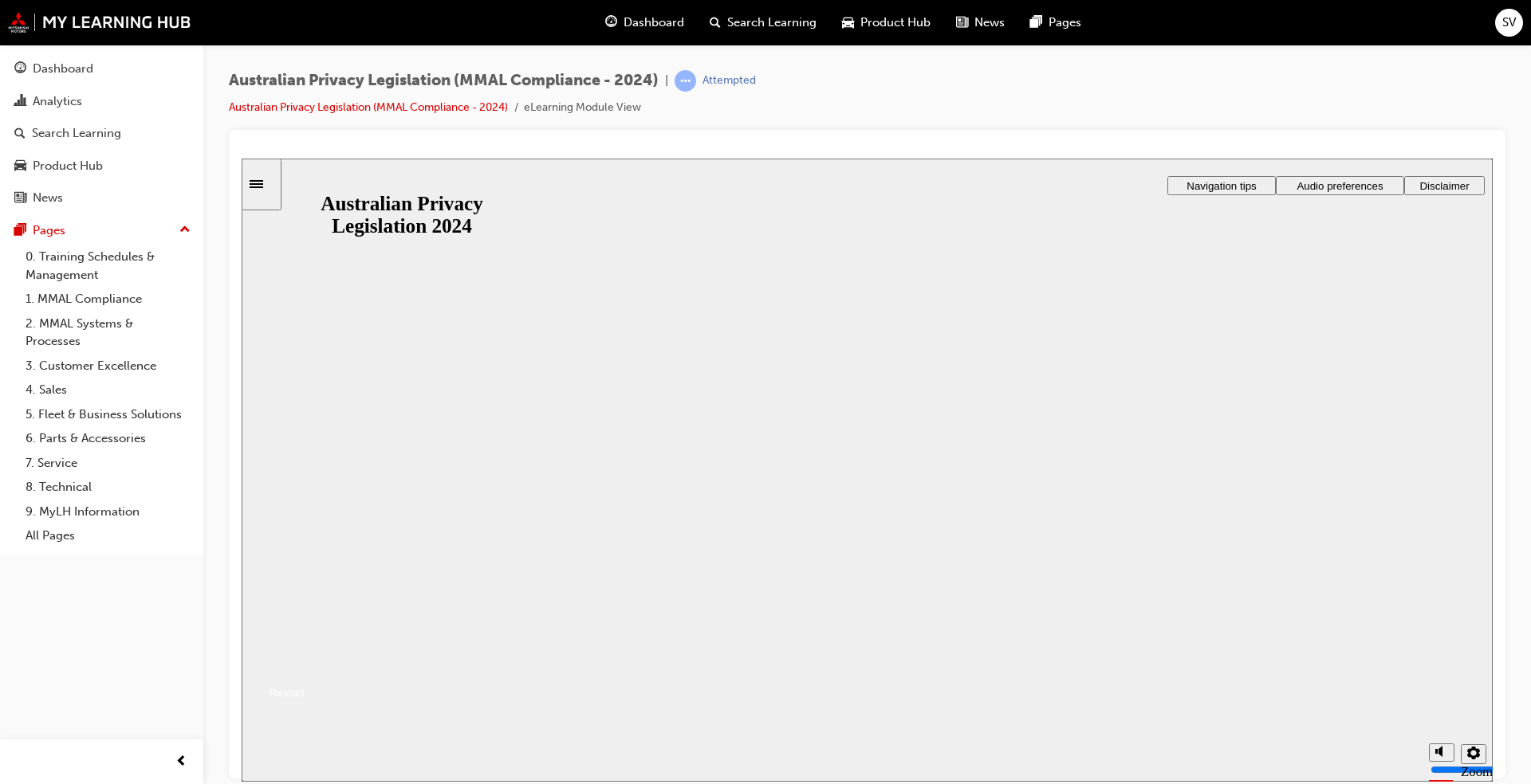
click at [305, 597] on button "Resume" at bounding box center [273, 673] width 63 height 21
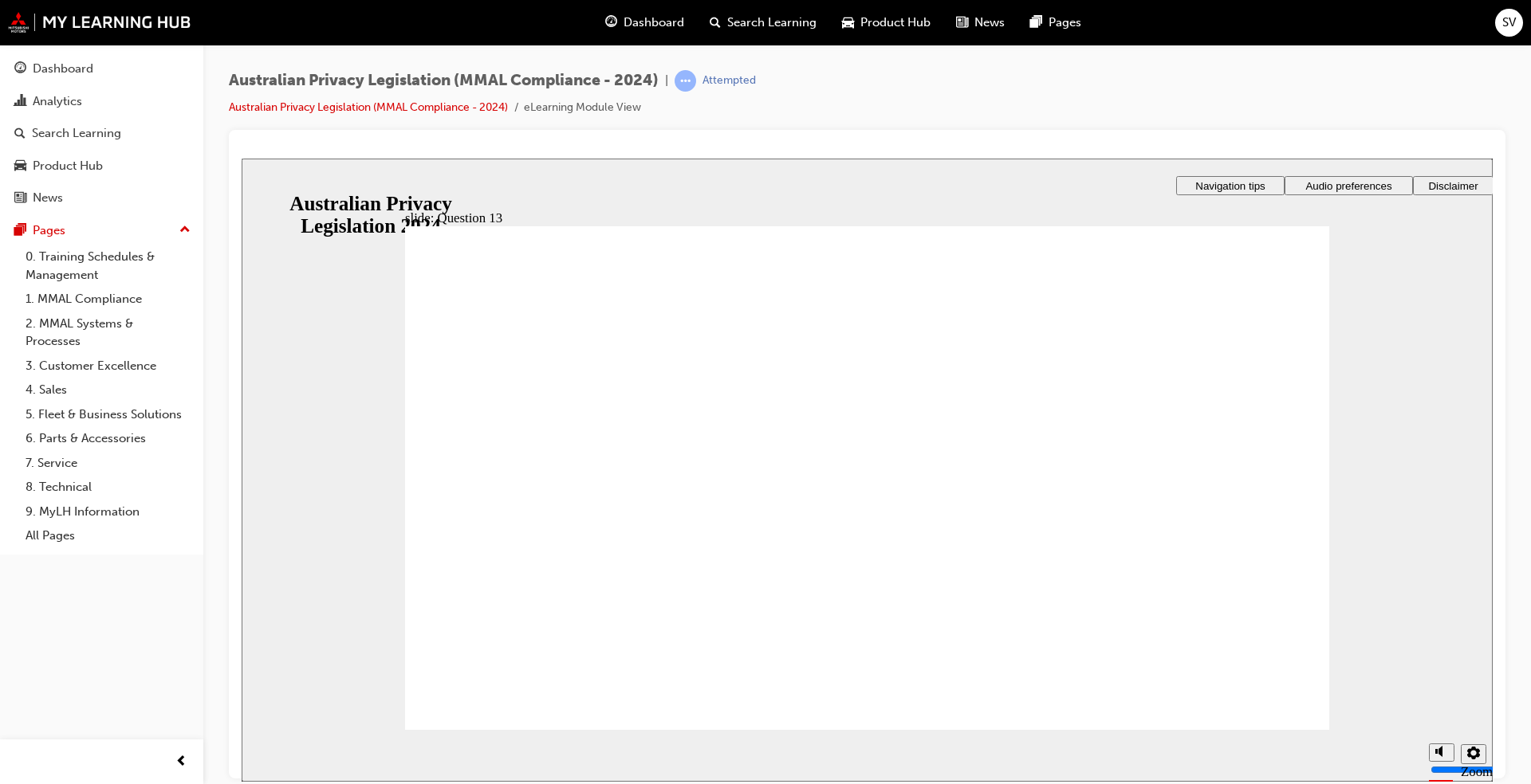
radio input "true"
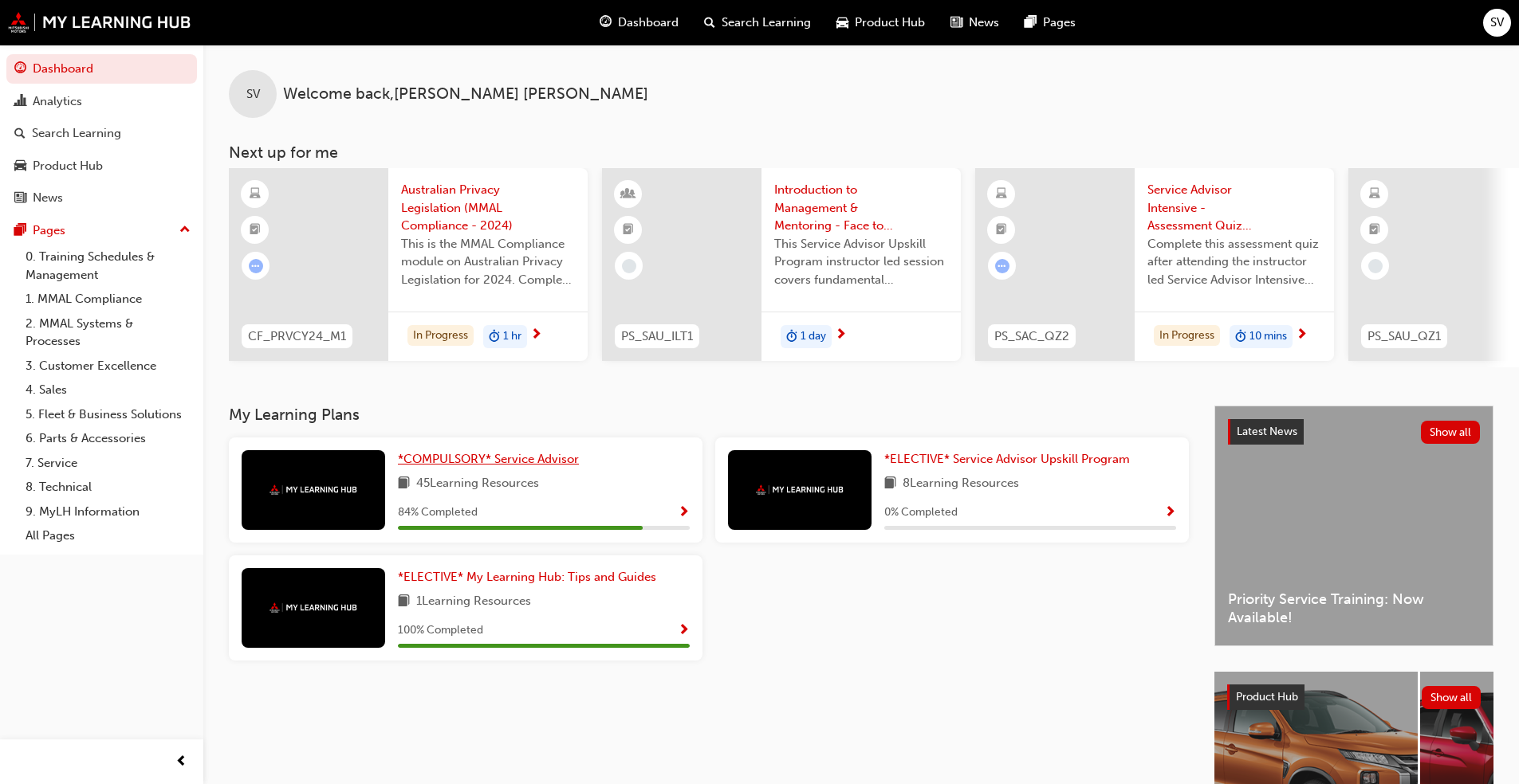
click at [458, 465] on span "*COMPULSORY* Service Advisor" at bounding box center [488, 459] width 181 height 14
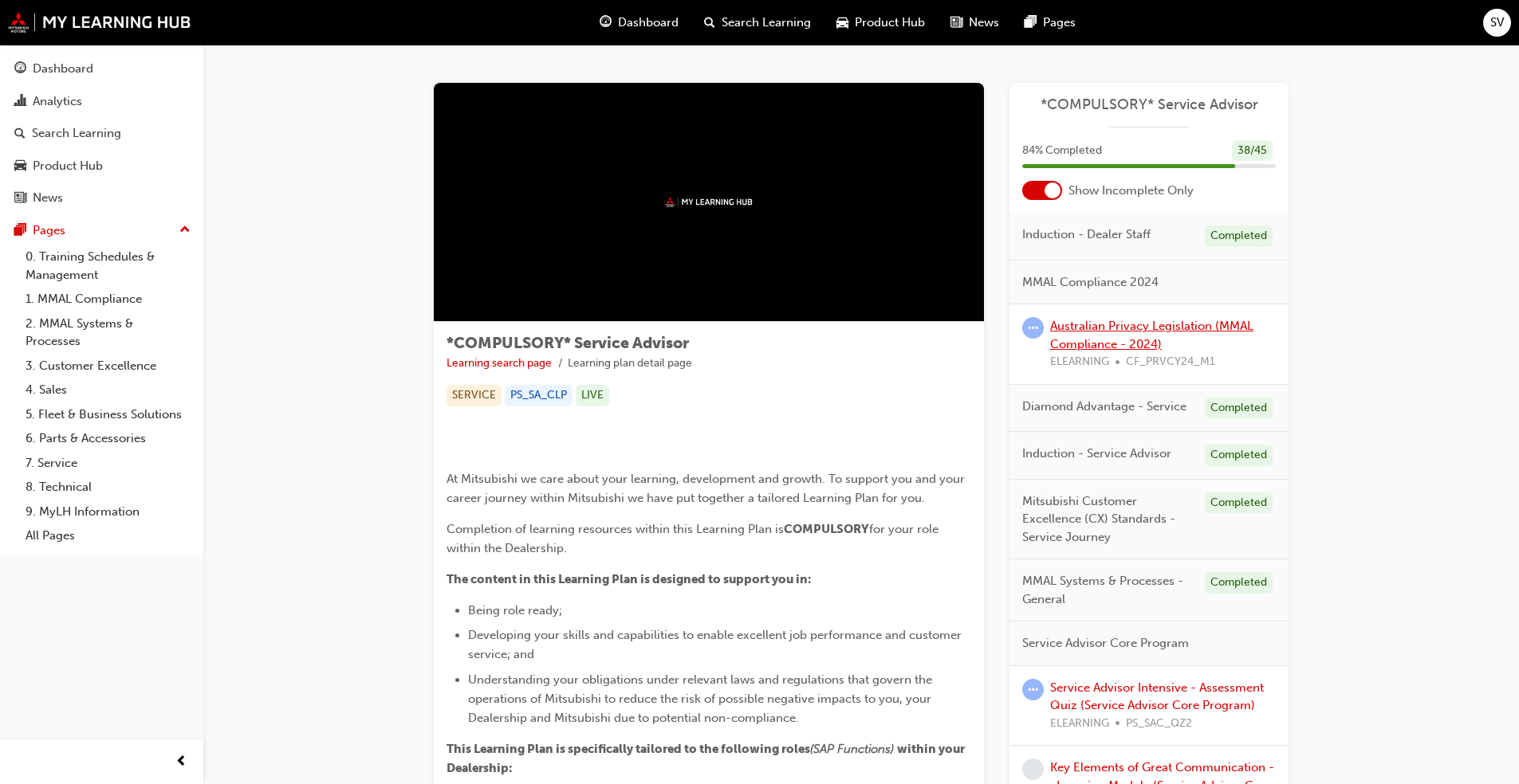
click at [797, 342] on link "Australian Privacy Legislation (MMAL Compliance - 2024)" at bounding box center [1152, 335] width 204 height 32
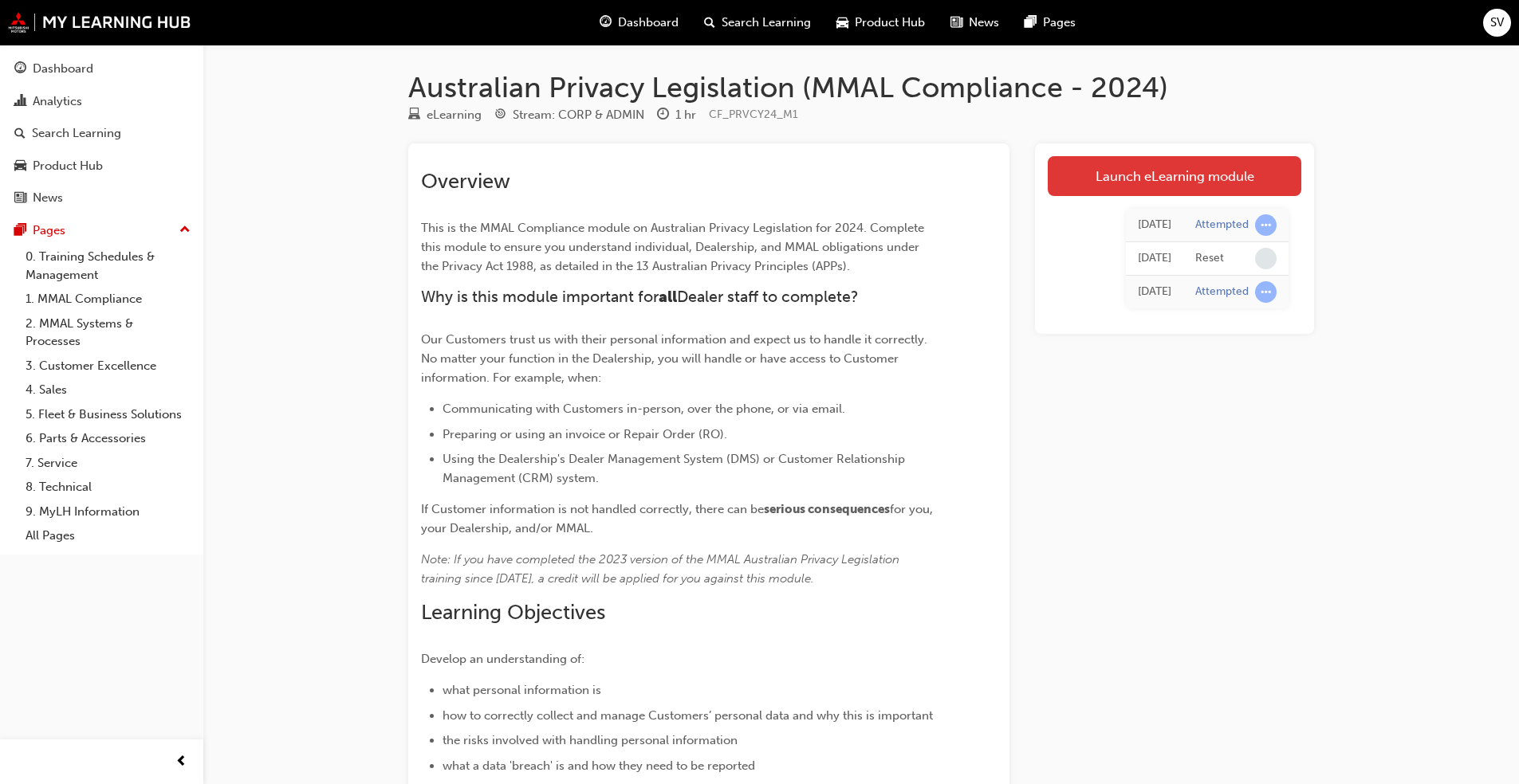
click at [797, 182] on link "Launch eLearning module" at bounding box center [1174, 176] width 253 height 40
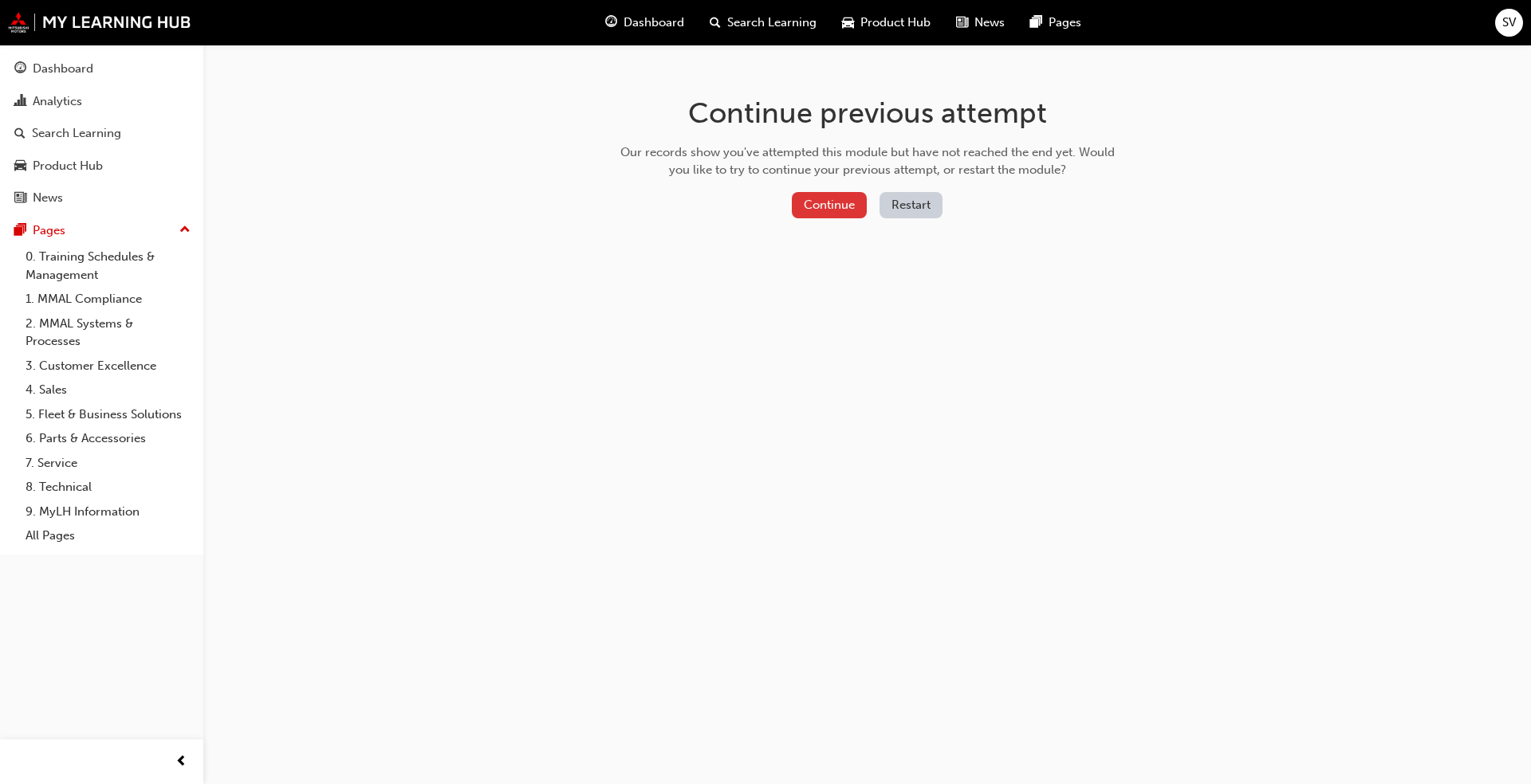
click at [797, 209] on button "Continue" at bounding box center [829, 205] width 75 height 26
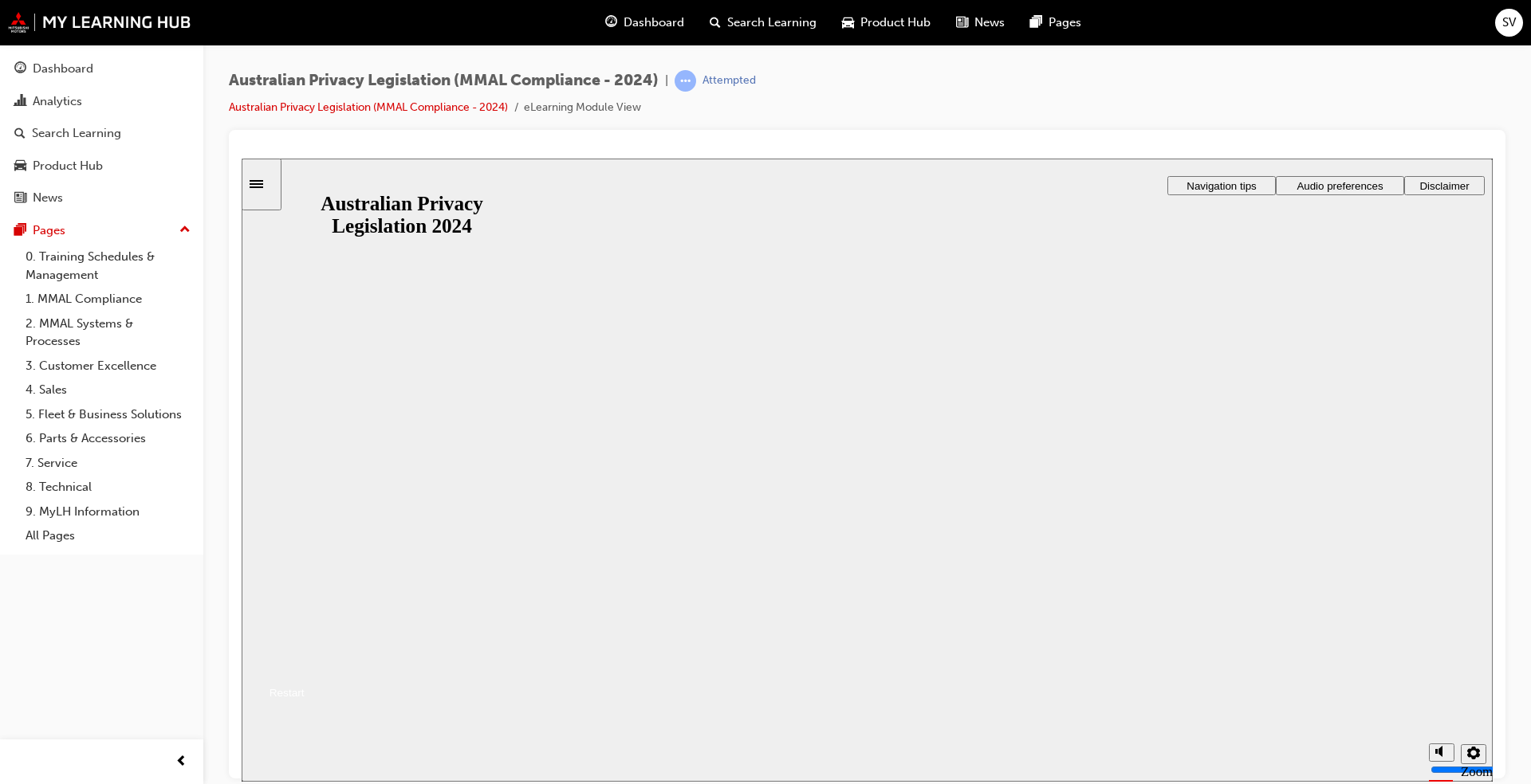
click at [305, 597] on button "Resume" at bounding box center [273, 673] width 63 height 21
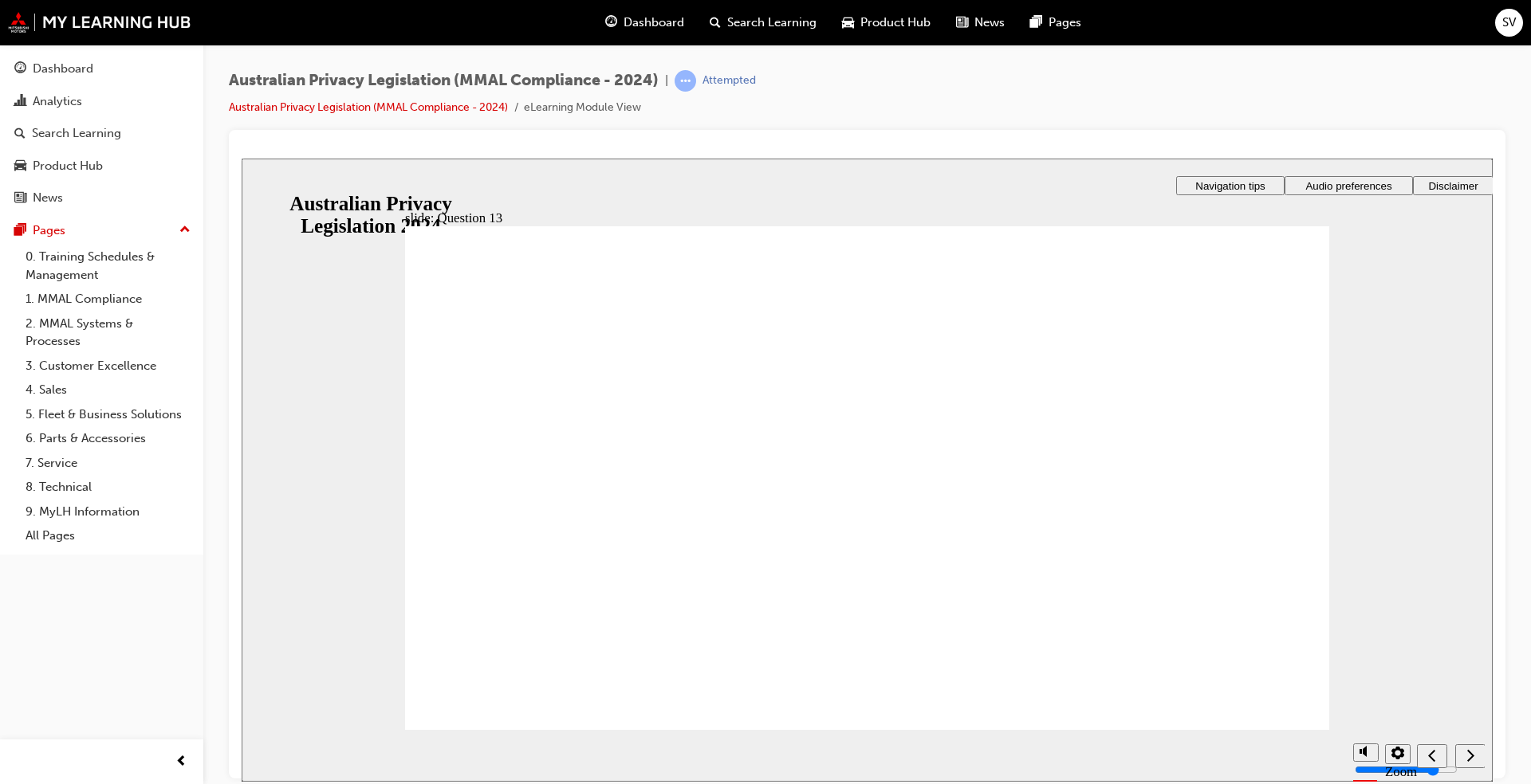
radio input "true"
checkbox input "true"
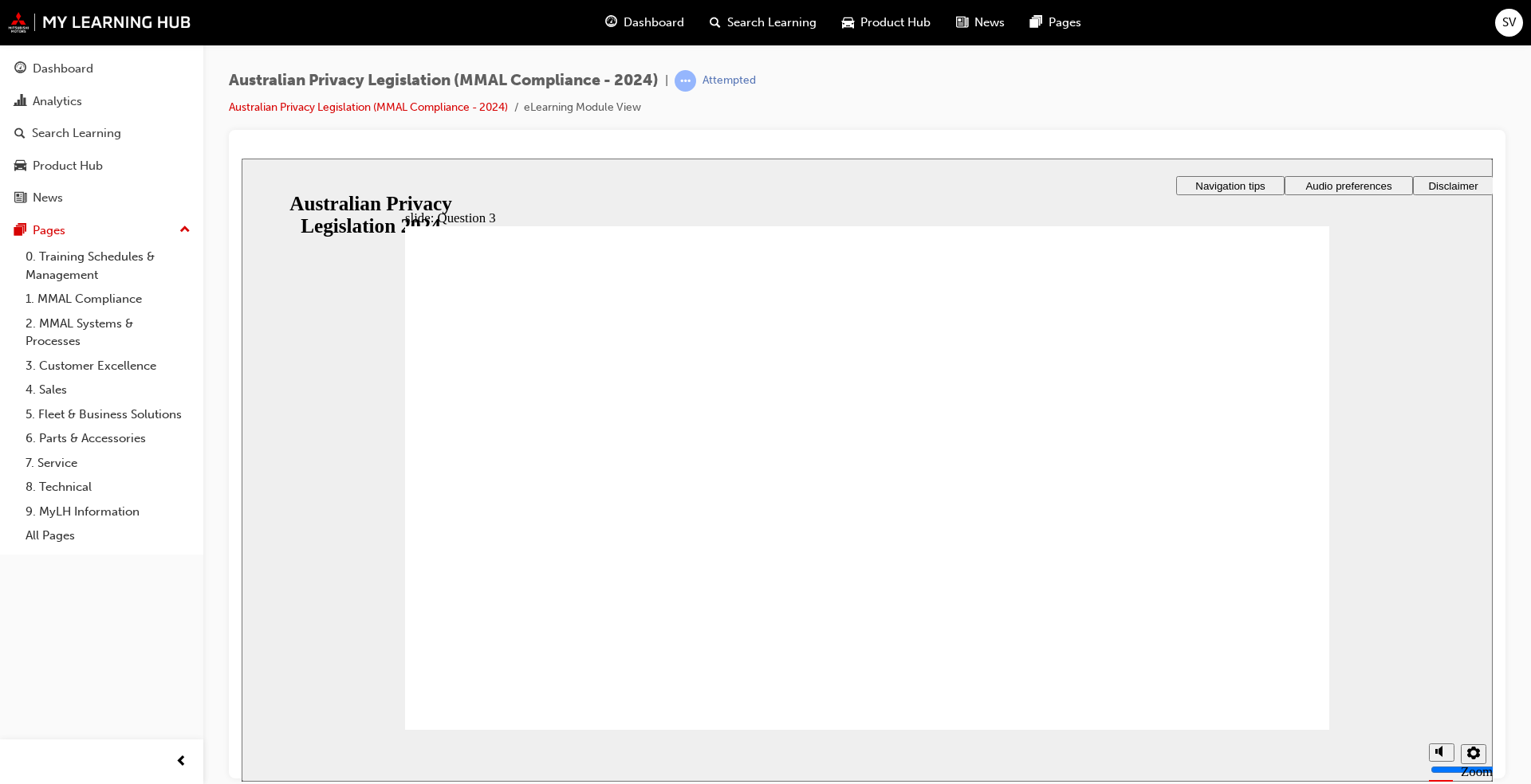
checkbox input "true"
drag, startPoint x: 528, startPoint y: 422, endPoint x: 534, endPoint y: 709, distance: 287.1
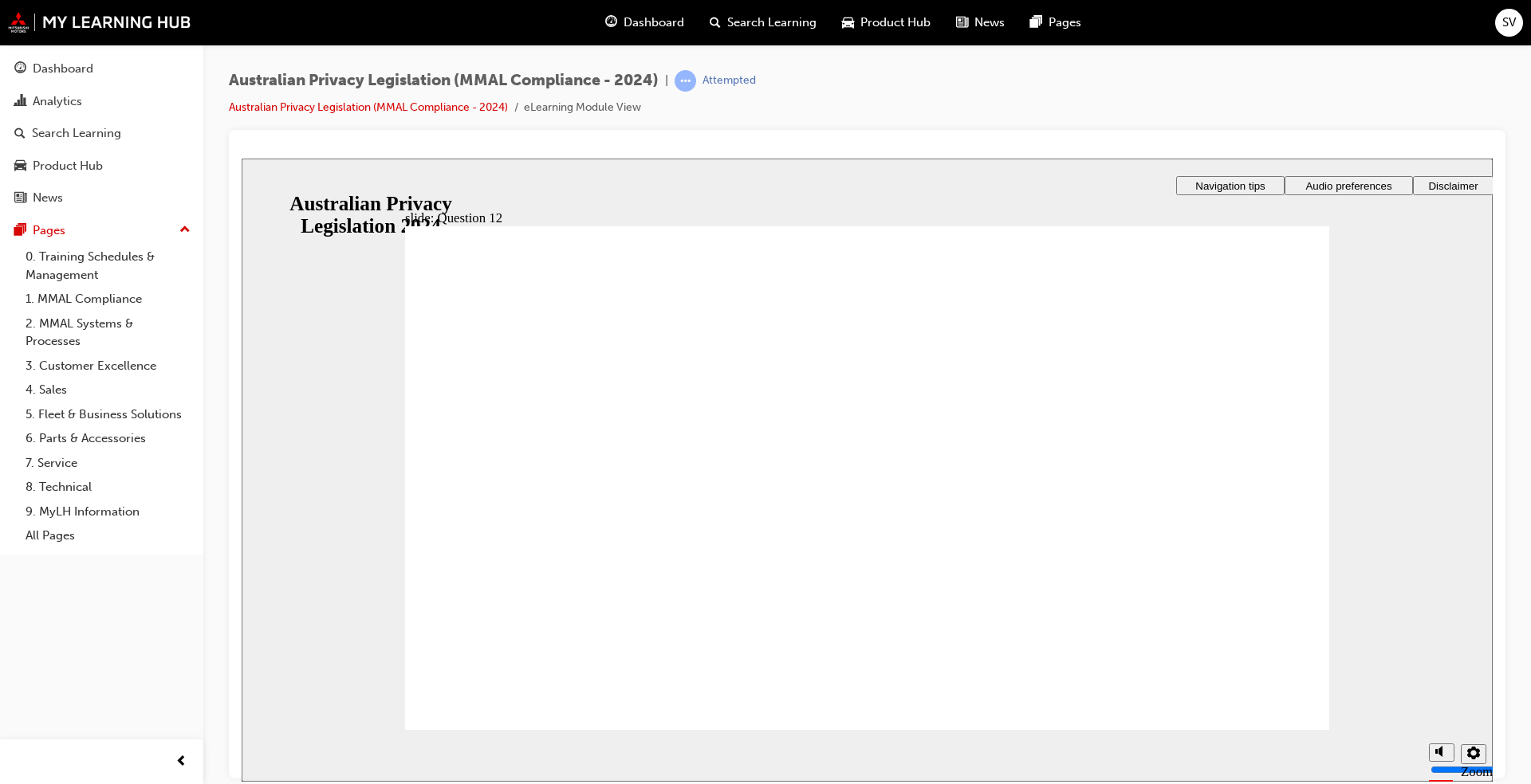
radio input "true"
drag, startPoint x: 457, startPoint y: 486, endPoint x: 492, endPoint y: 683, distance: 200.1
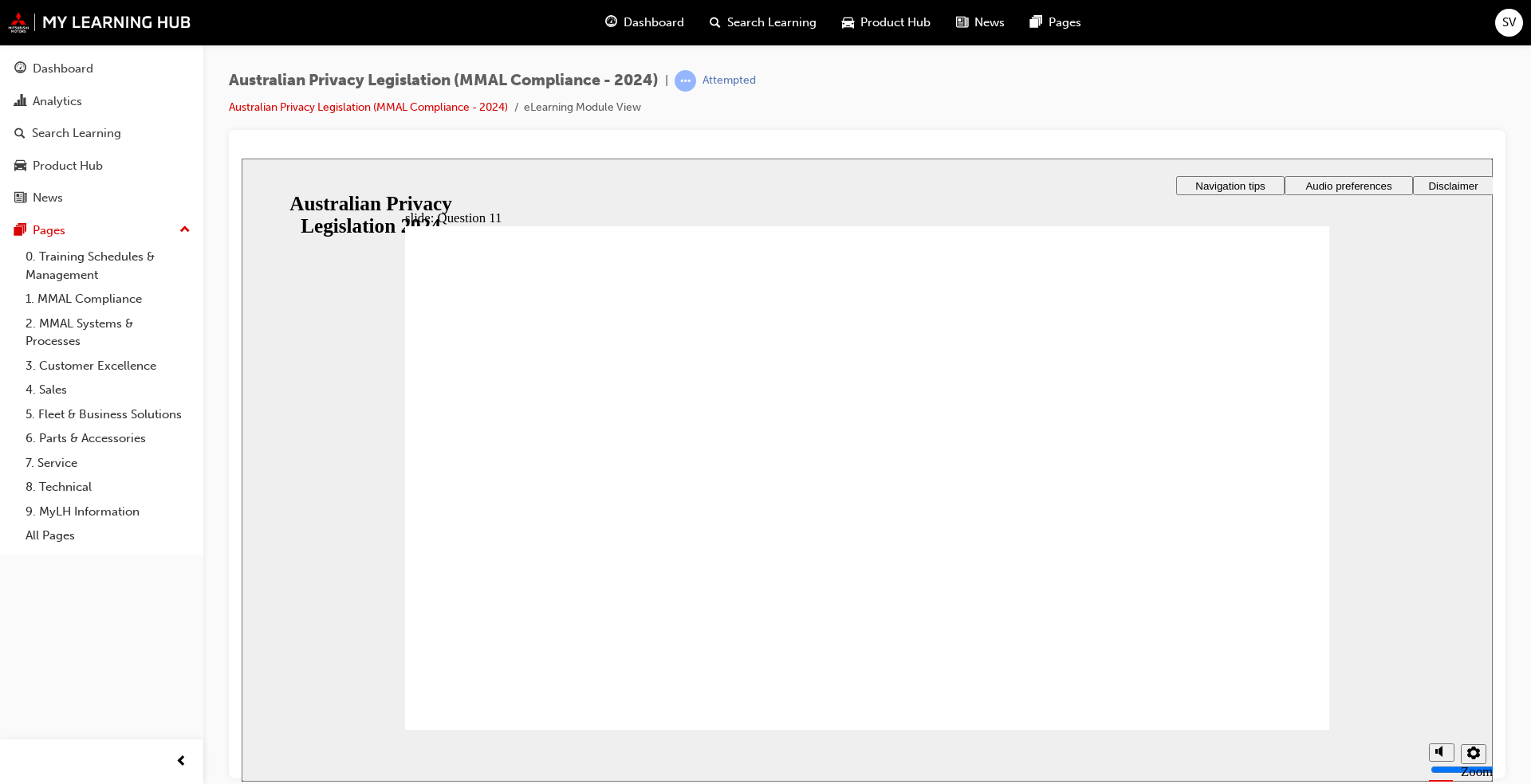
radio input "true"
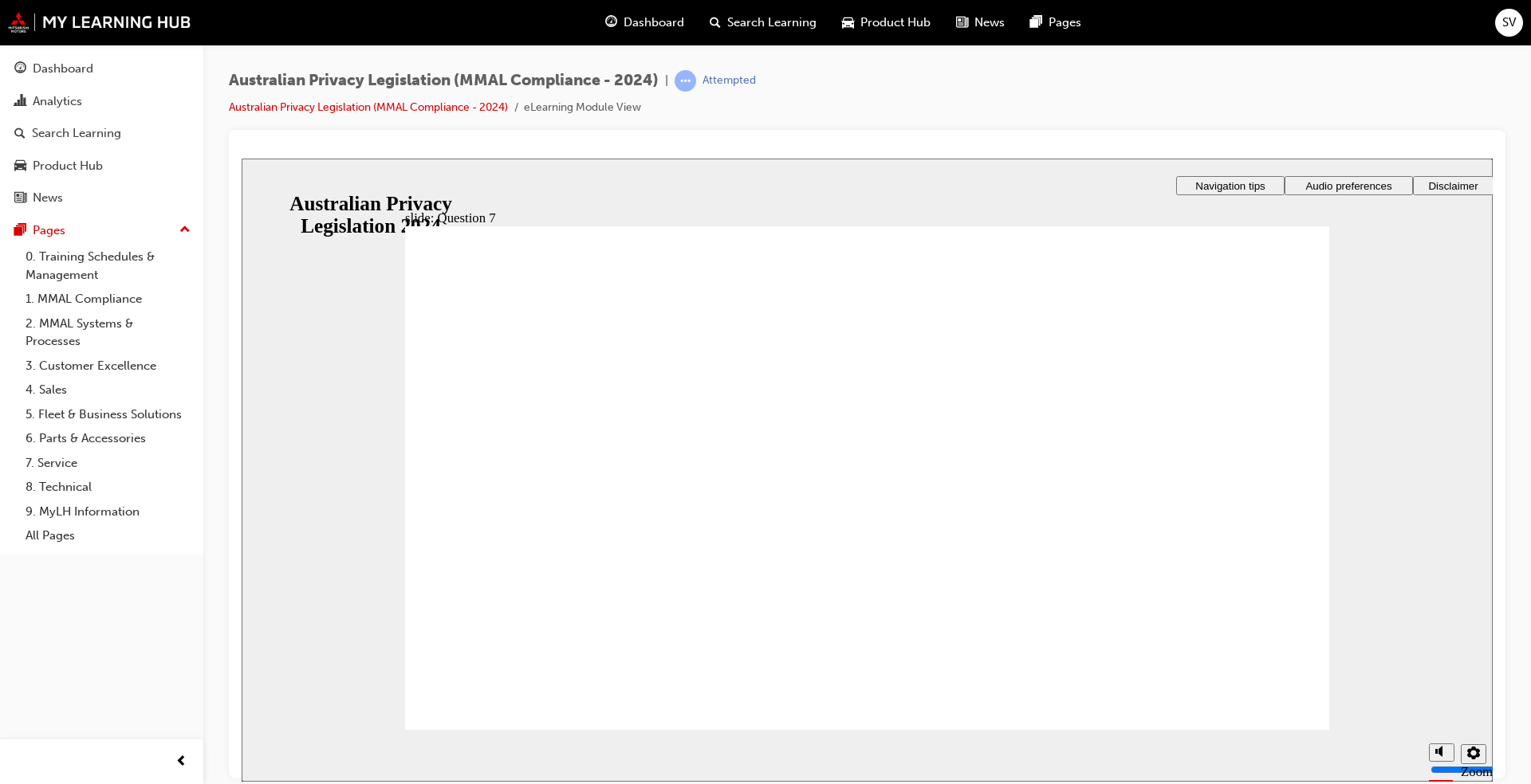
radio input "true"
drag, startPoint x: 693, startPoint y: 476, endPoint x: 670, endPoint y: 506, distance: 37.8
radio input "true"
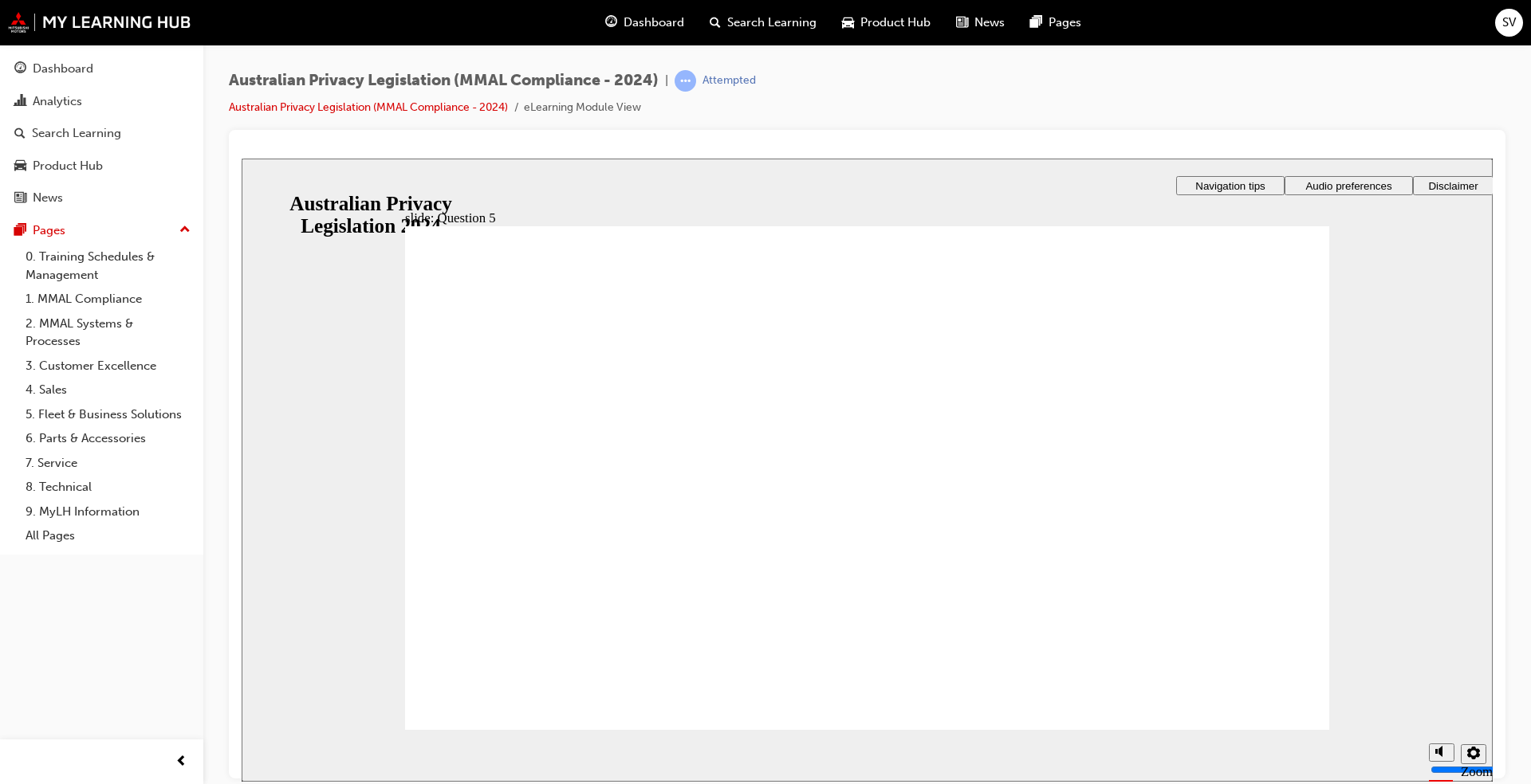
radio input "true"
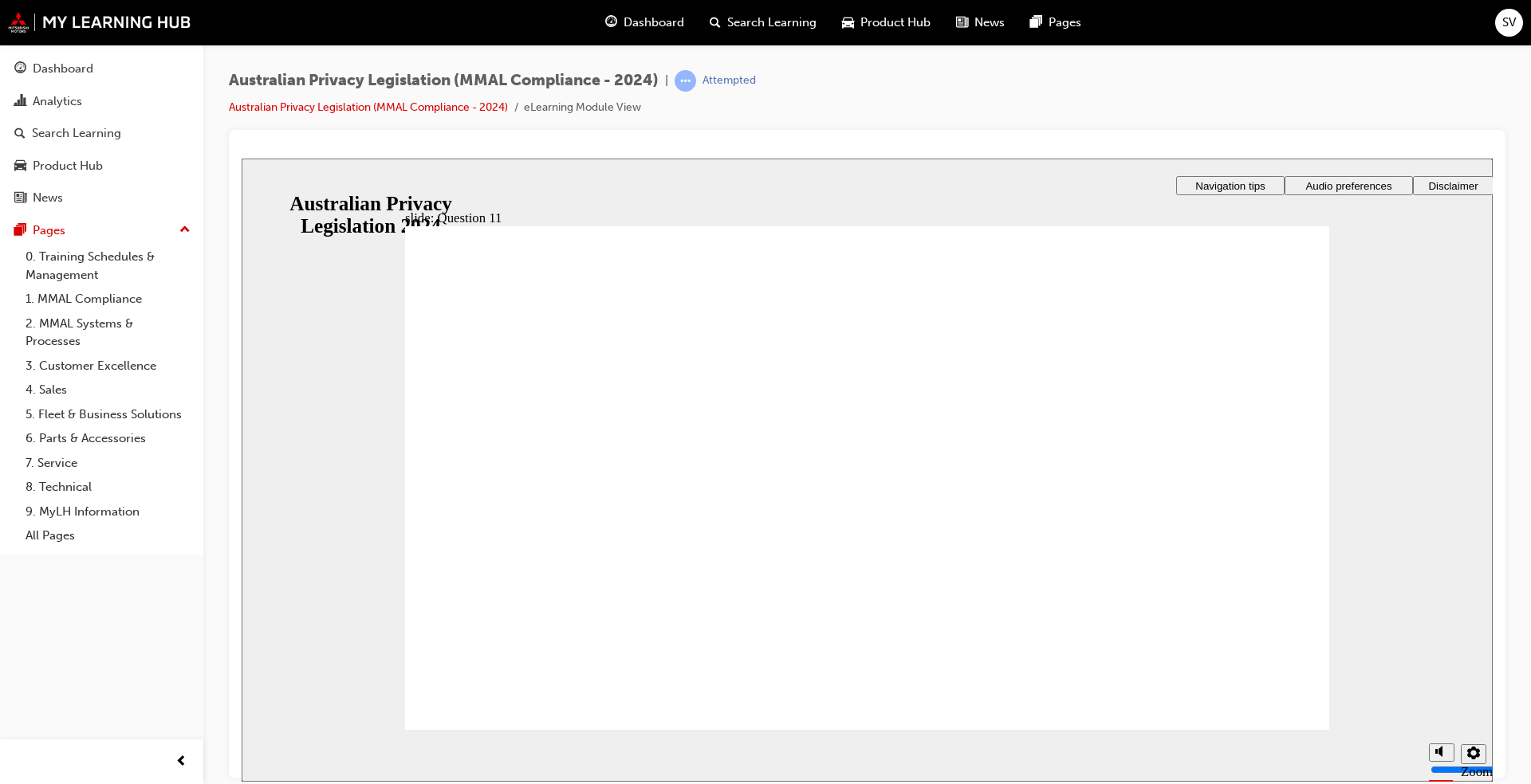
radio input "true"
drag, startPoint x: 503, startPoint y: 679, endPoint x: 591, endPoint y: 697, distance: 89.8
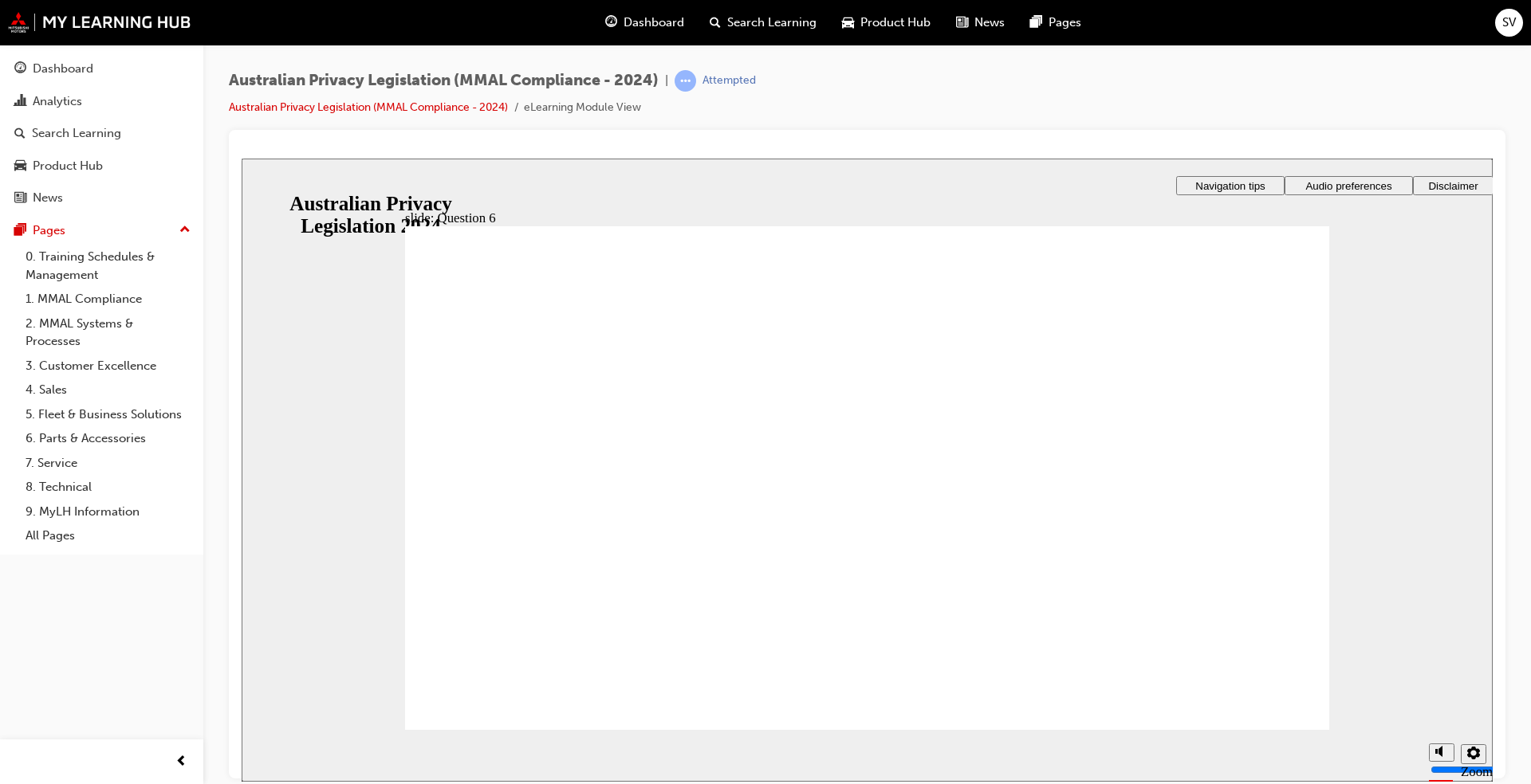
radio input "true"
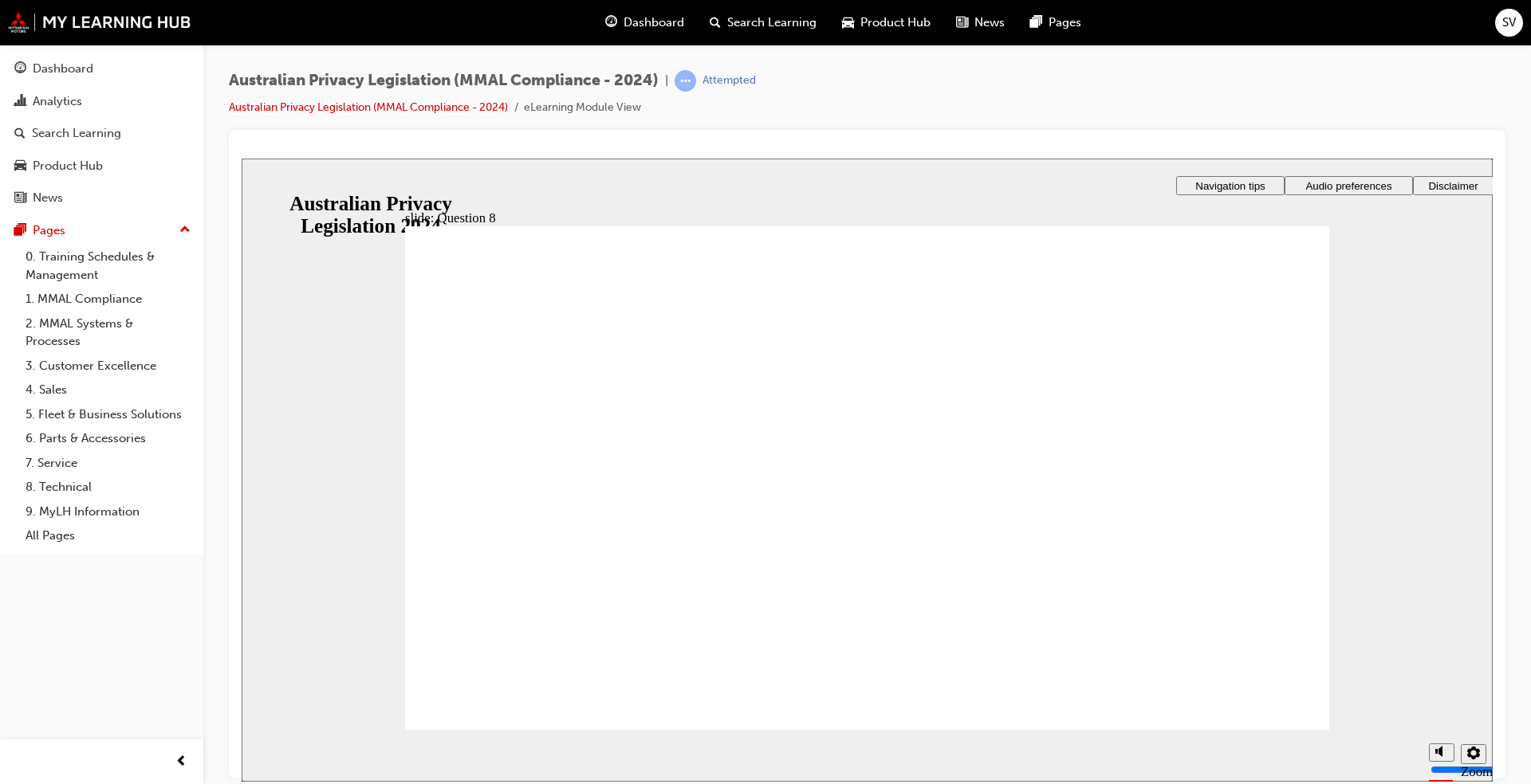
checkbox input "true"
drag, startPoint x: 601, startPoint y: 415, endPoint x: 631, endPoint y: 529, distance: 117.9
checkbox input "true"
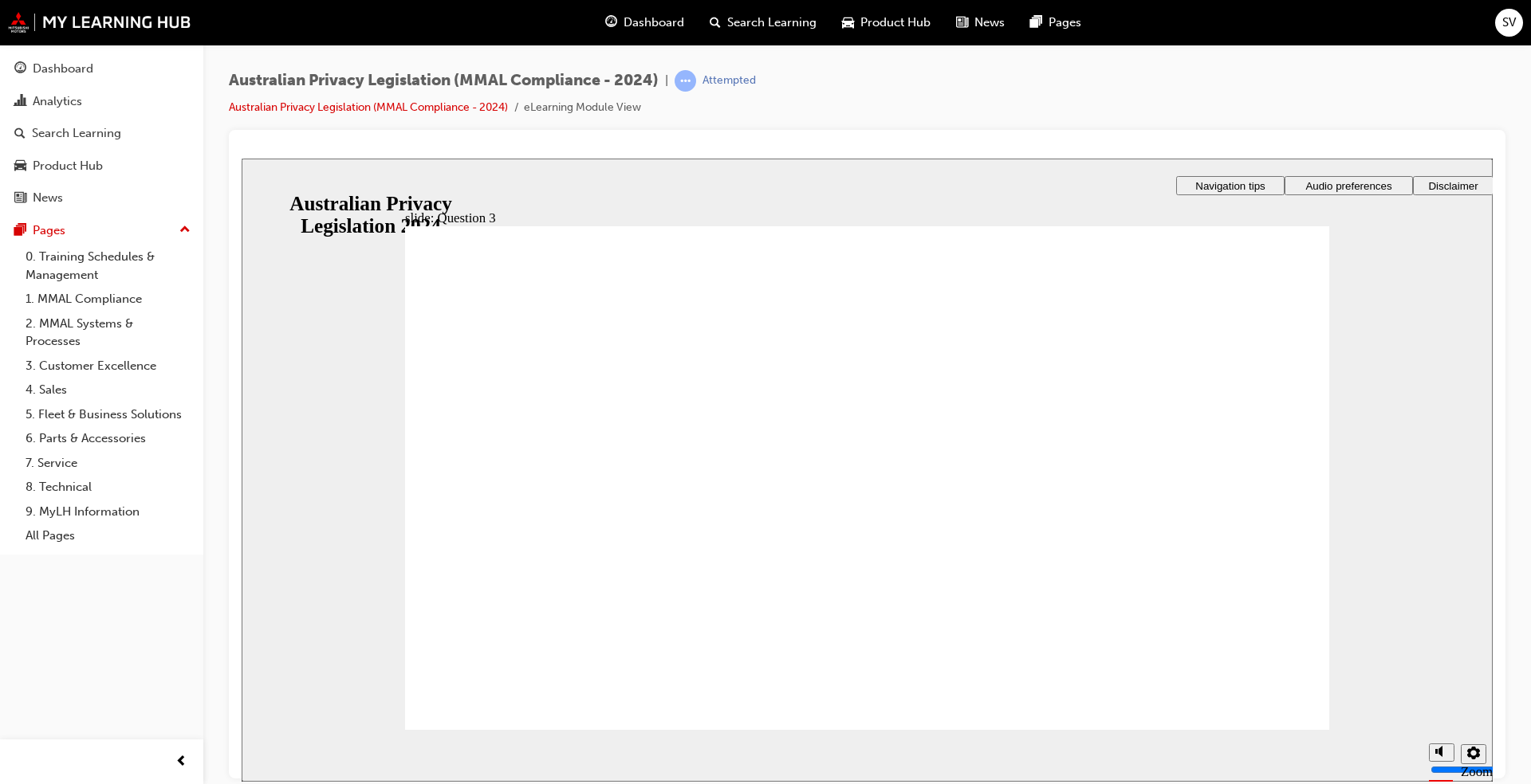
radio input "true"
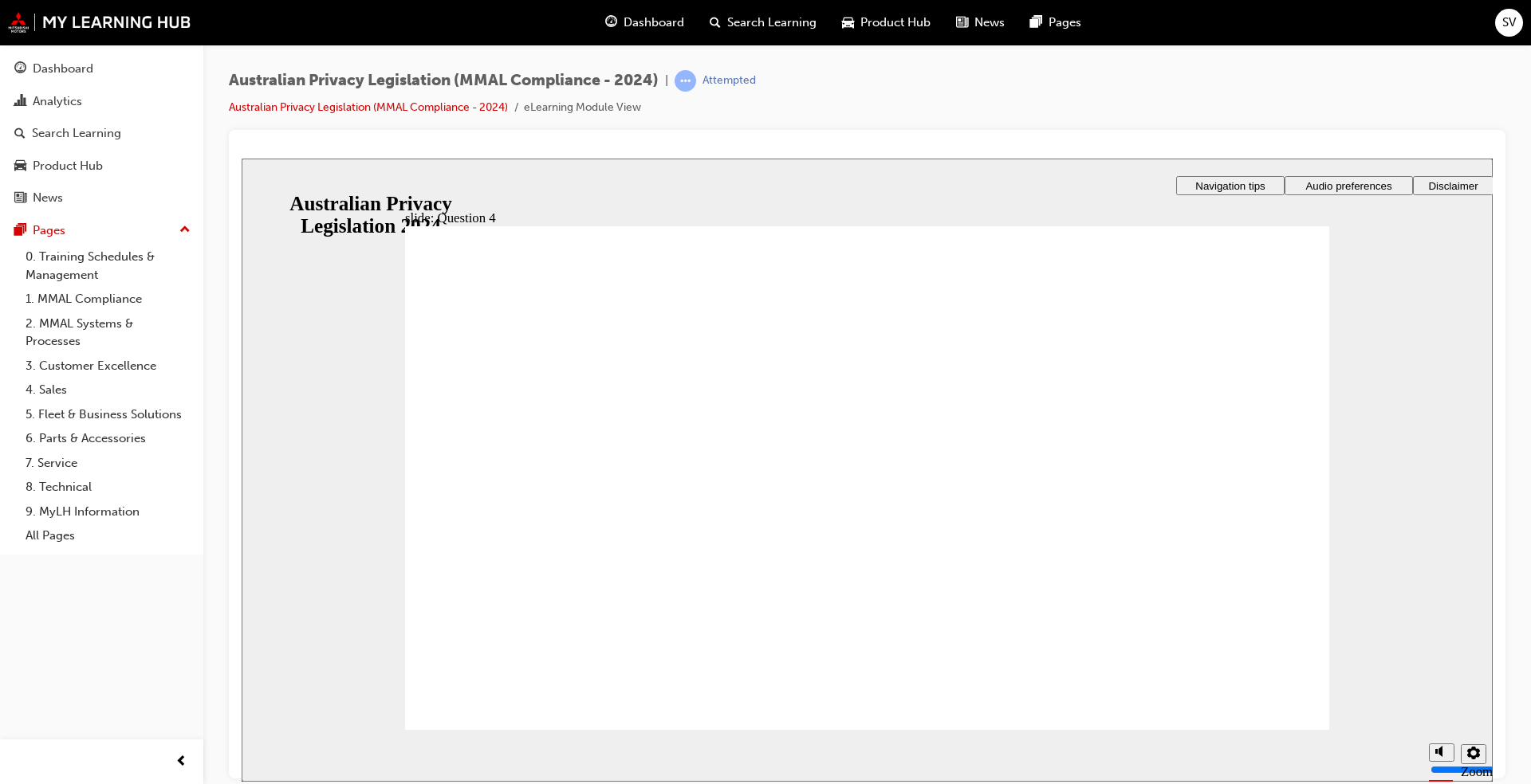
radio input "true"
